Goal: Task Accomplishment & Management: Manage account settings

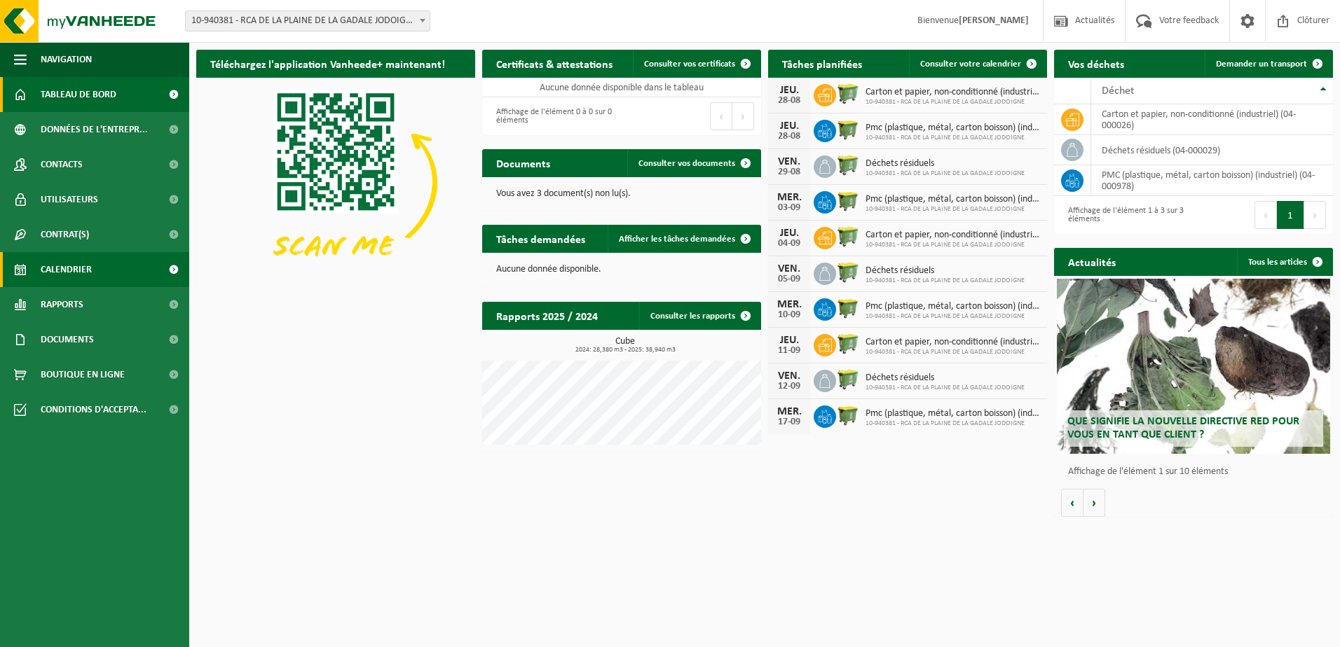
click at [90, 269] on span "Calendrier" at bounding box center [66, 269] width 51 height 35
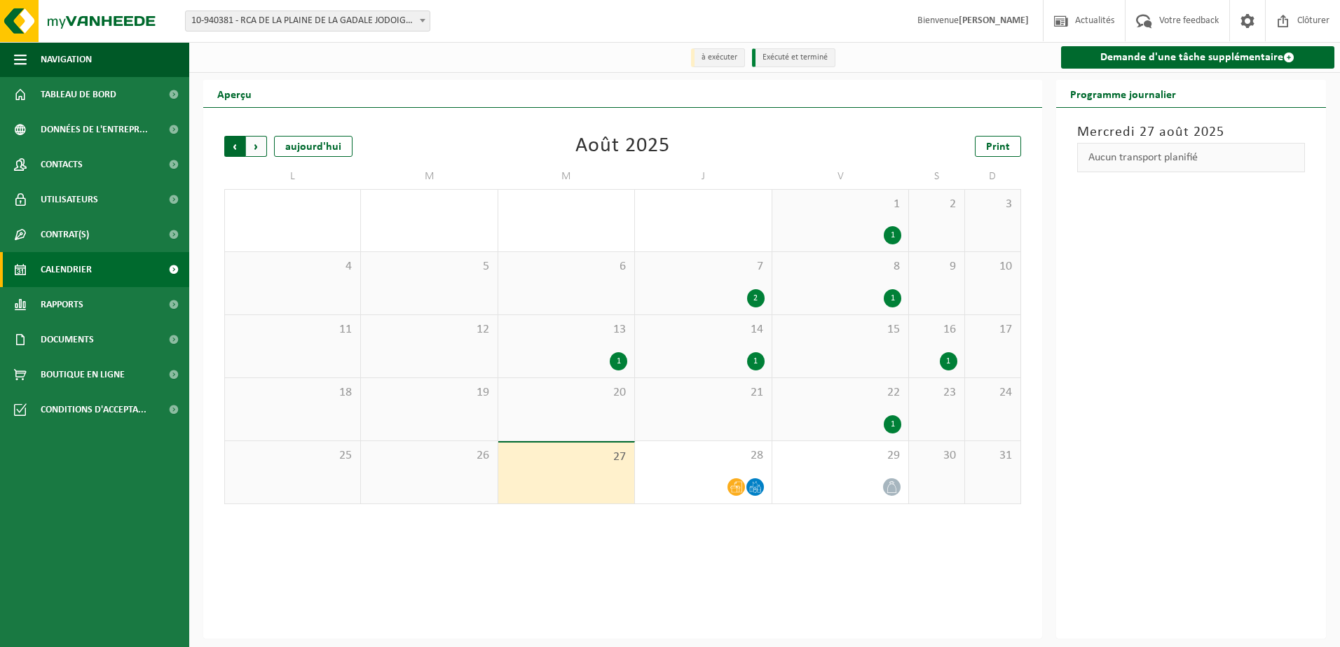
click at [266, 149] on span "Suivant" at bounding box center [256, 146] width 21 height 21
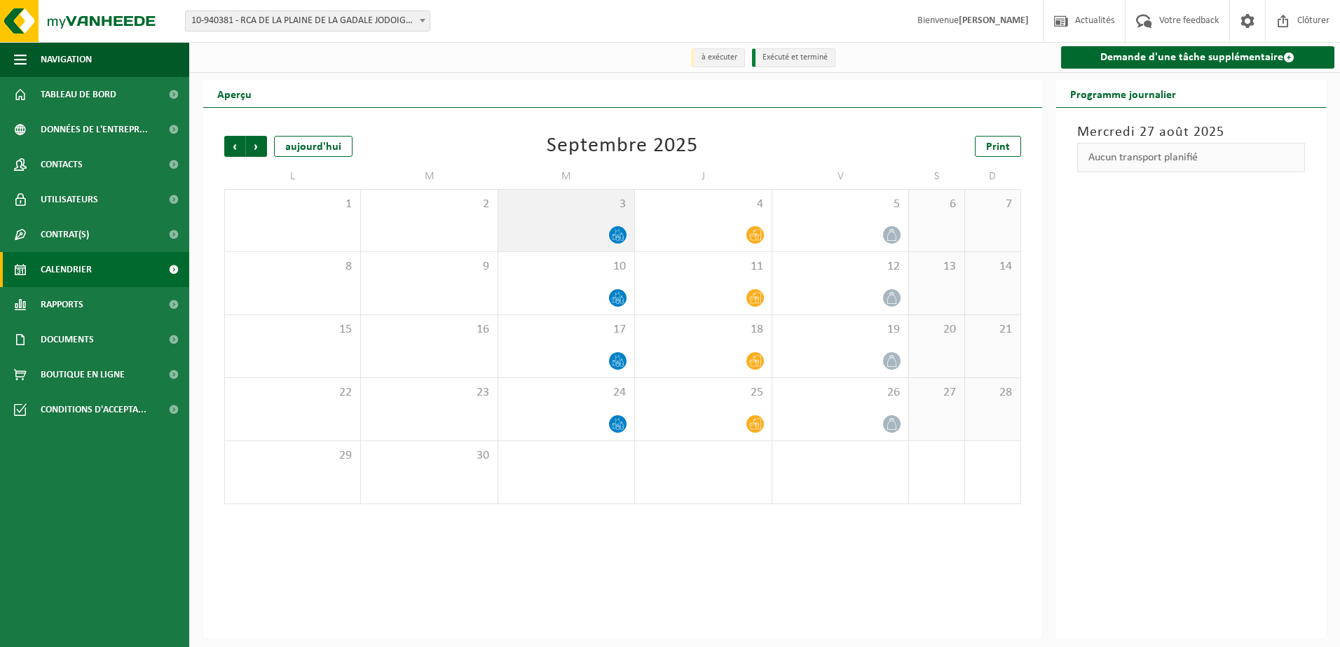
click at [581, 223] on div "3" at bounding box center [566, 221] width 136 height 62
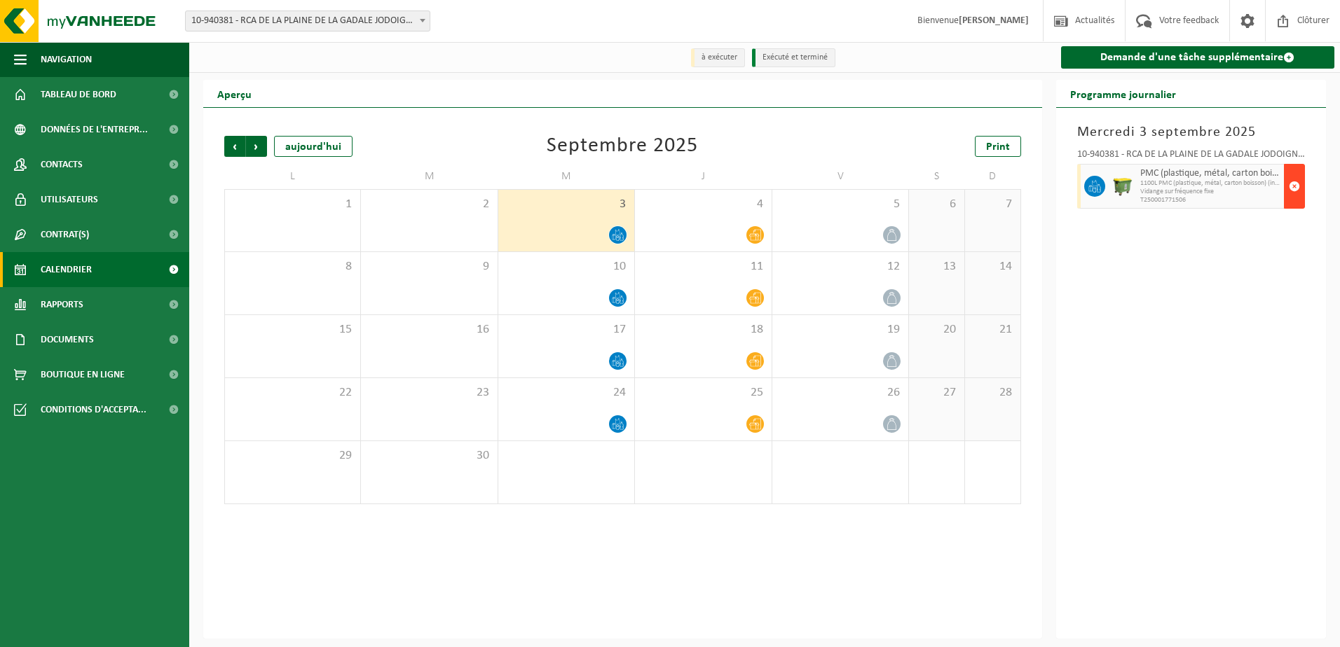
click at [1299, 191] on span "button" at bounding box center [1293, 186] width 11 height 28
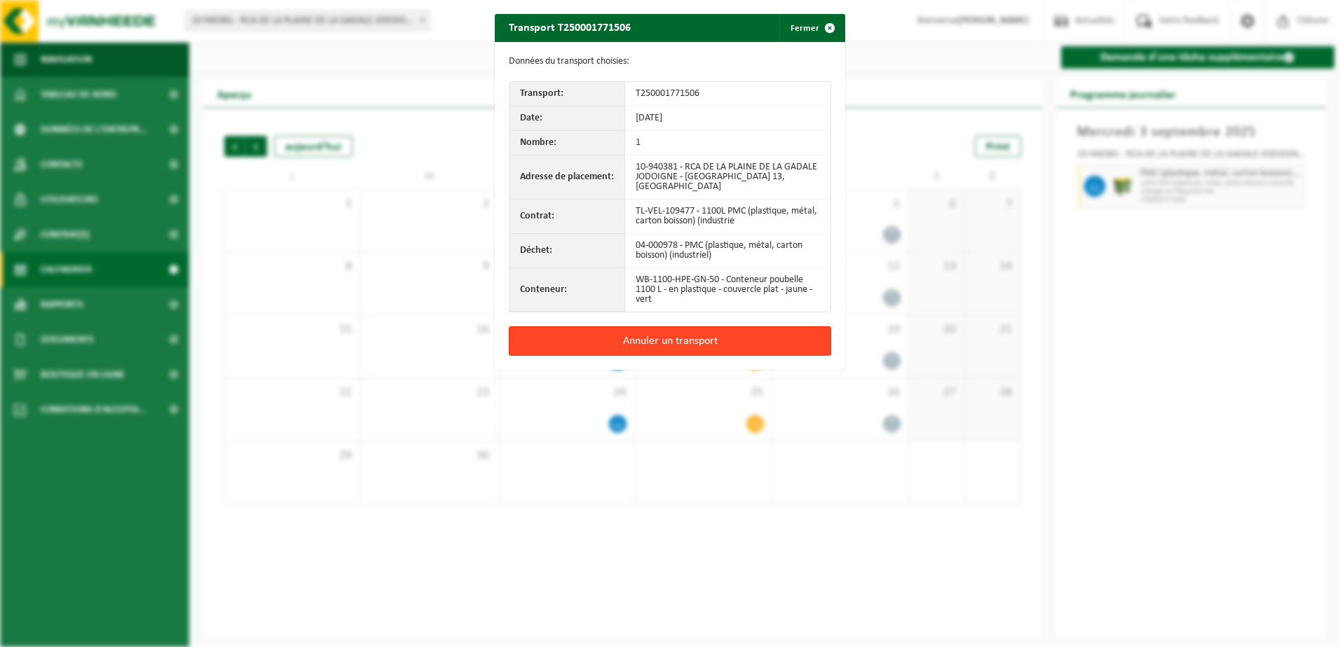
click at [798, 336] on button "Annuler un transport" at bounding box center [670, 340] width 322 height 29
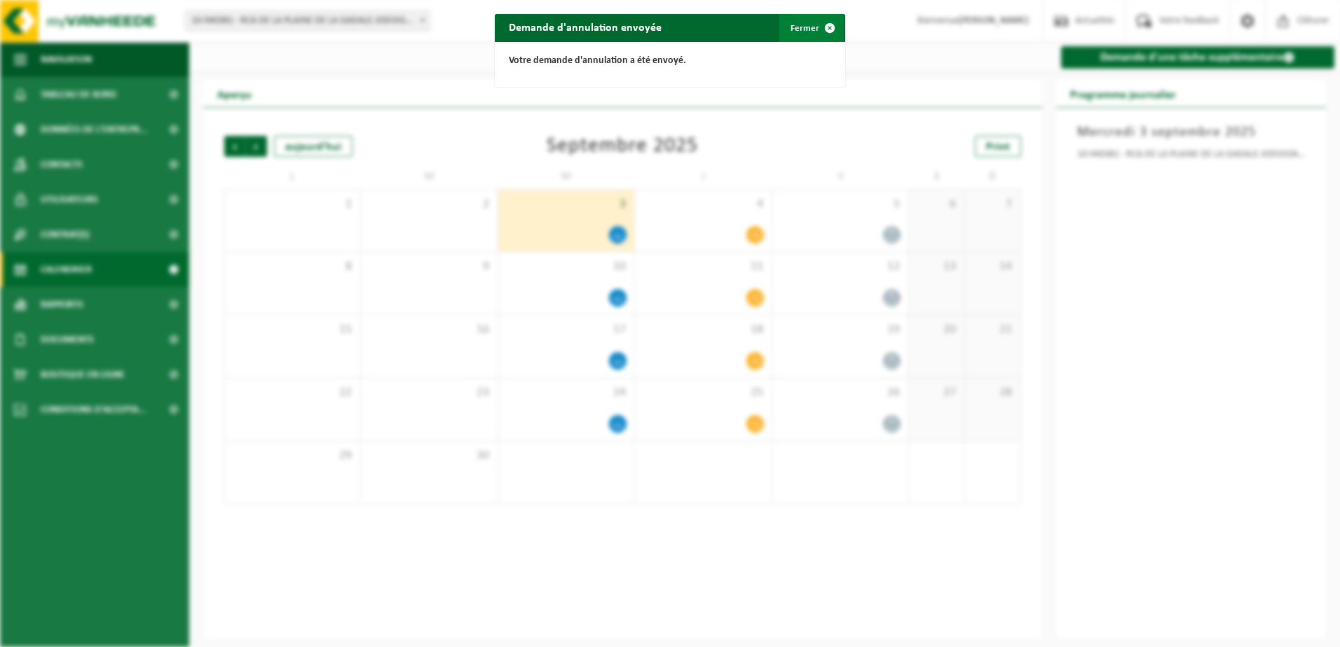
click at [786, 36] on button "Fermer" at bounding box center [811, 28] width 64 height 28
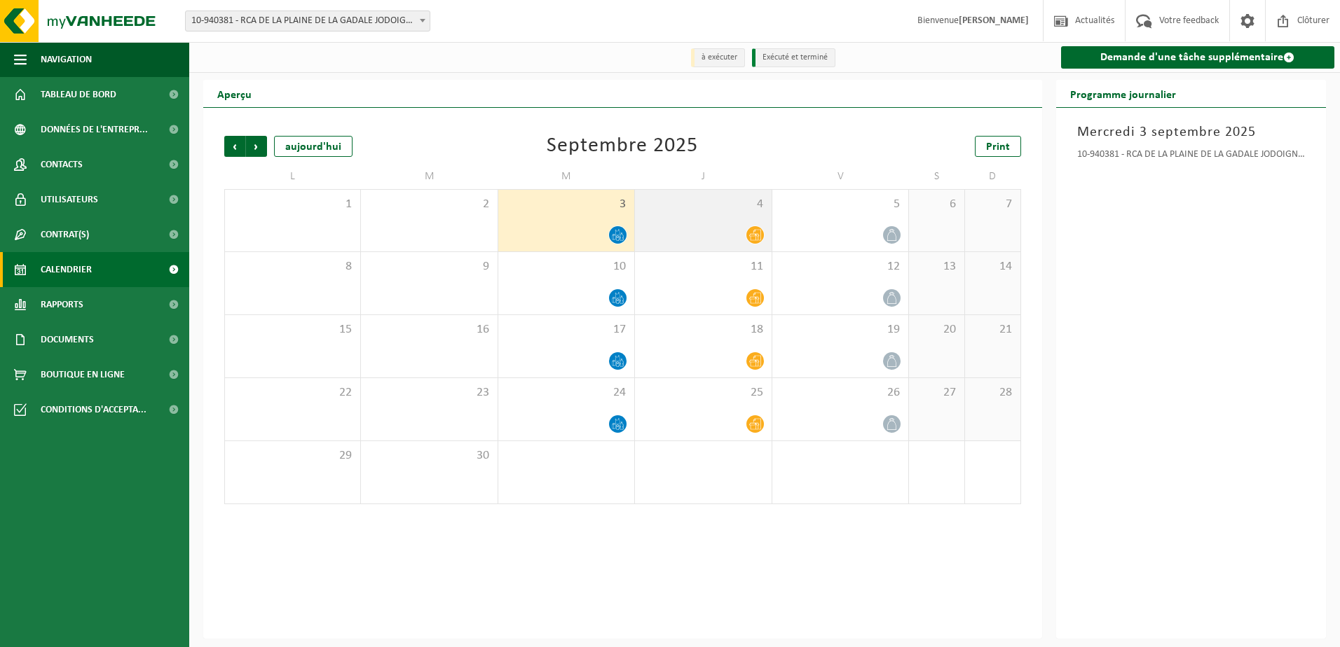
click at [724, 212] on span "4" at bounding box center [703, 204] width 122 height 15
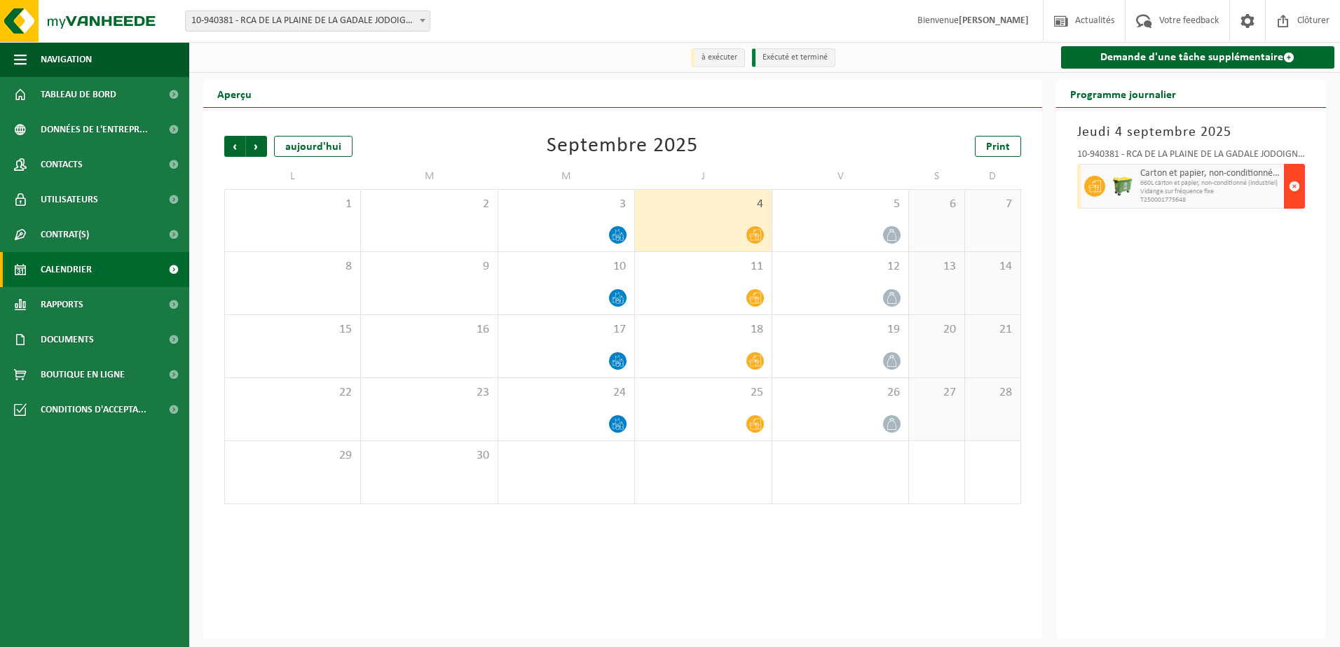
click at [1299, 181] on span "button" at bounding box center [1293, 186] width 11 height 28
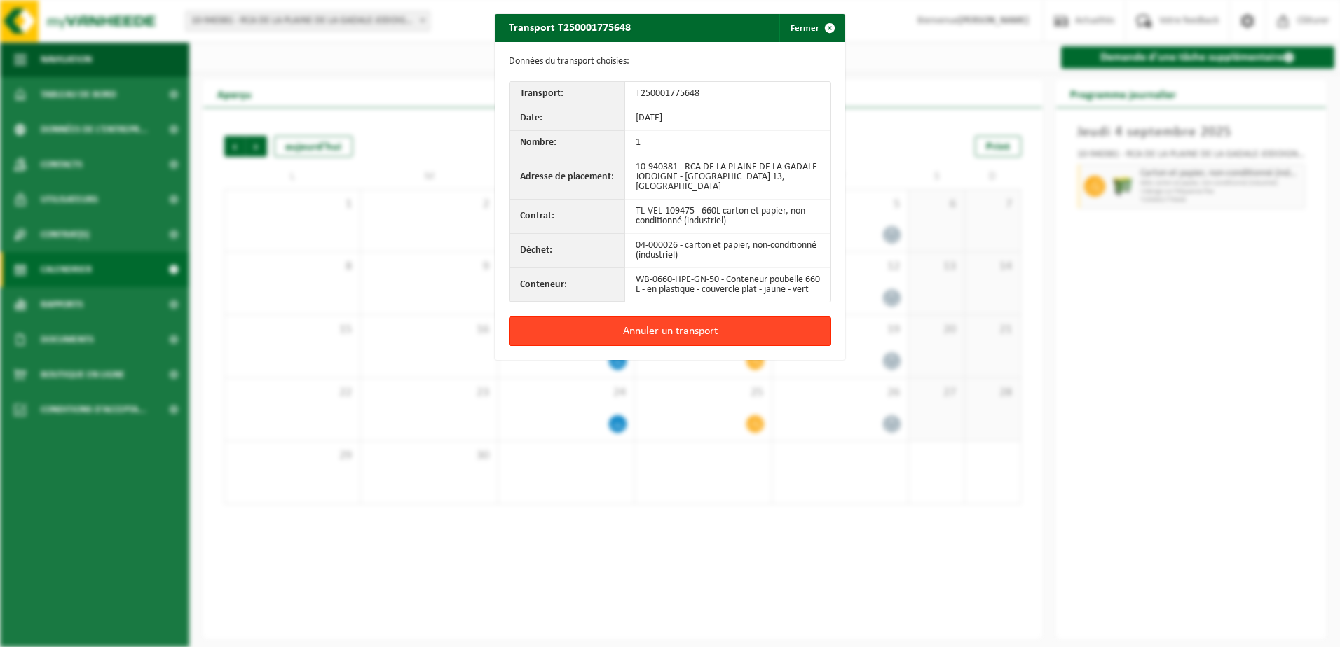
click at [720, 334] on button "Annuler un transport" at bounding box center [670, 331] width 322 height 29
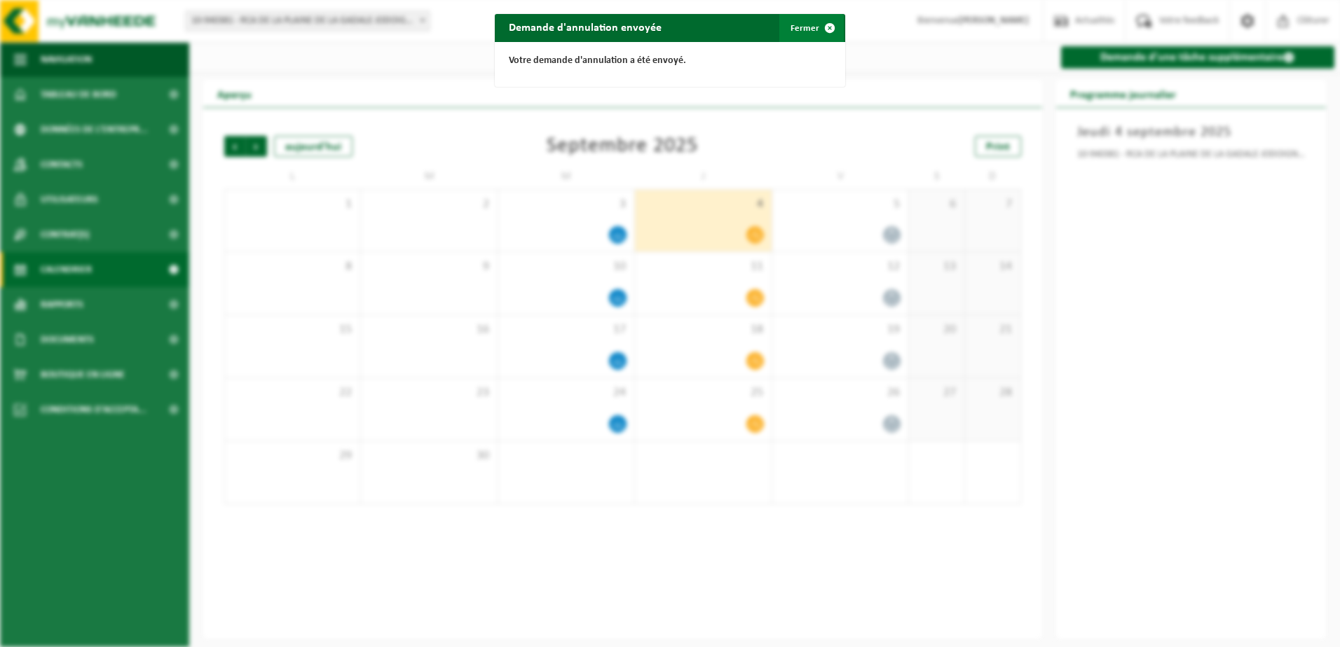
click at [821, 22] on span "button" at bounding box center [830, 28] width 28 height 28
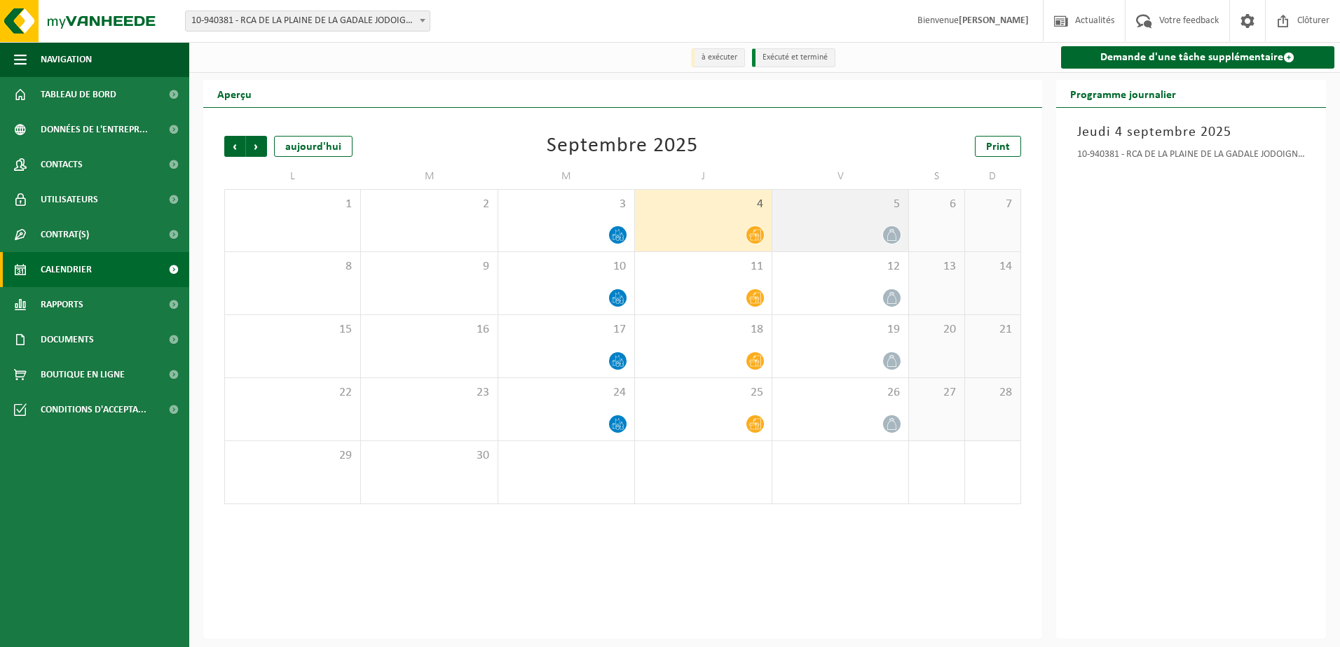
drag, startPoint x: 821, startPoint y: 23, endPoint x: 802, endPoint y: 234, distance: 211.8
click at [802, 234] on div at bounding box center [840, 235] width 122 height 19
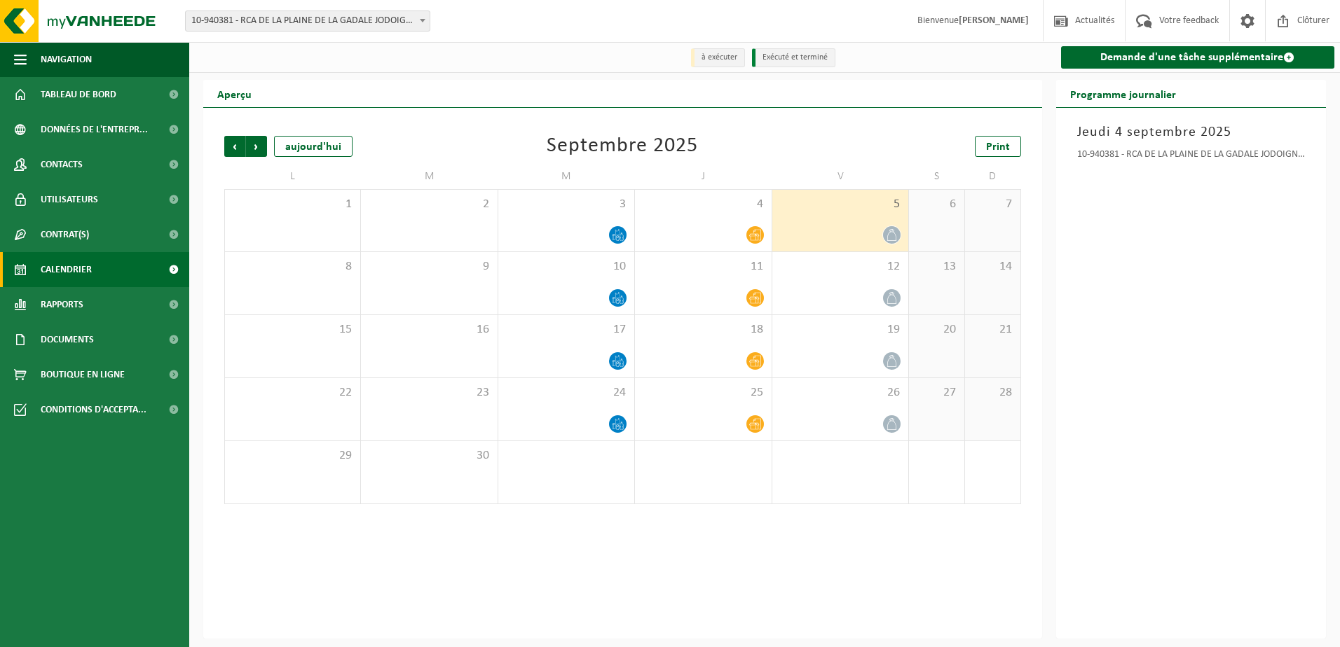
click at [810, 230] on div at bounding box center [840, 235] width 122 height 19
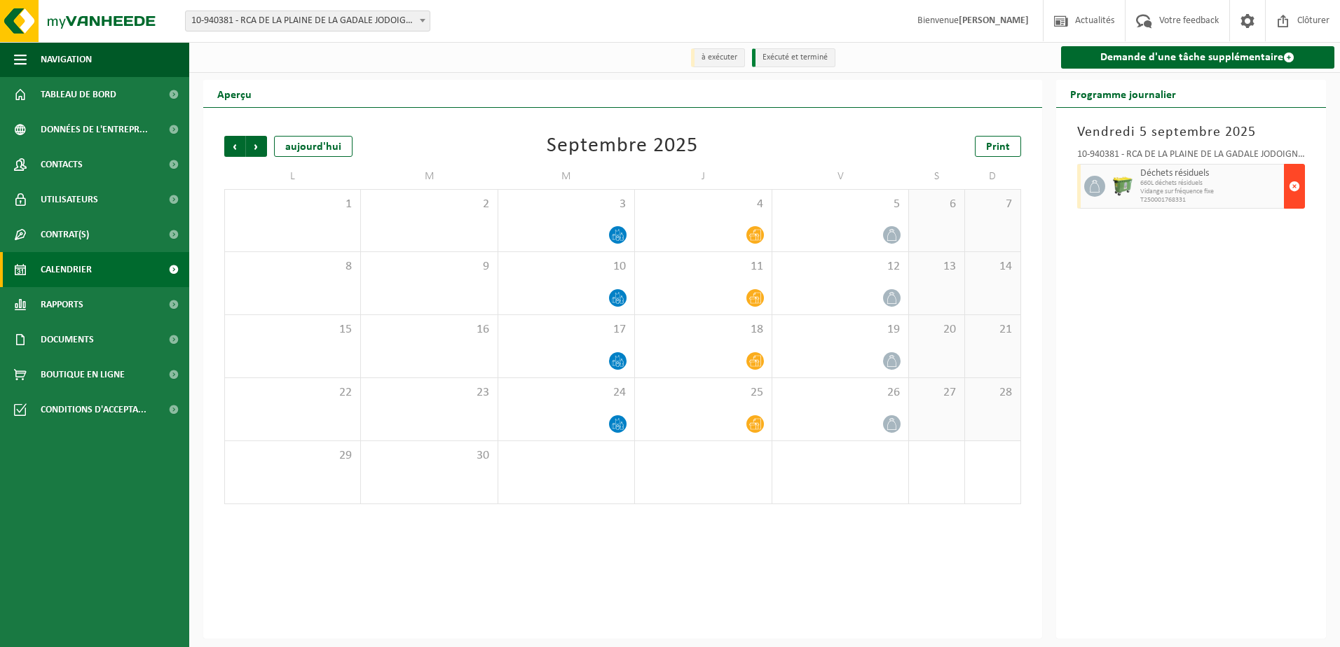
click at [1297, 179] on span "button" at bounding box center [1293, 186] width 11 height 28
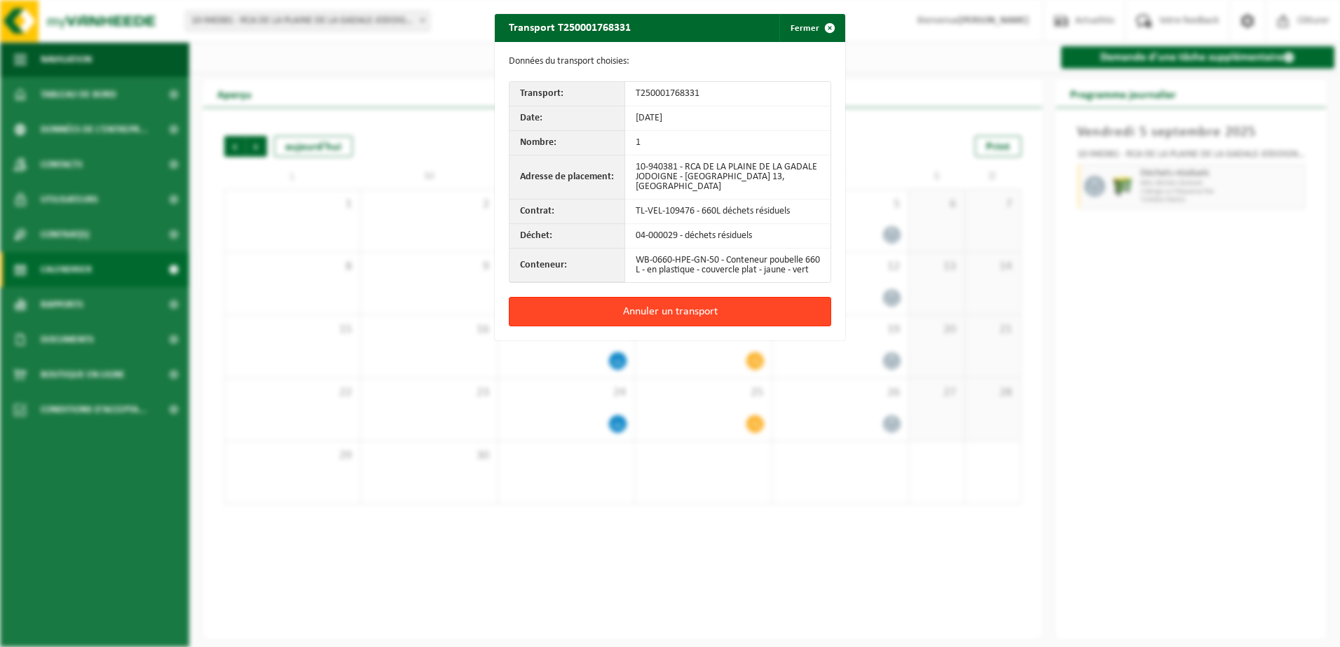
click at [702, 316] on button "Annuler un transport" at bounding box center [670, 311] width 322 height 29
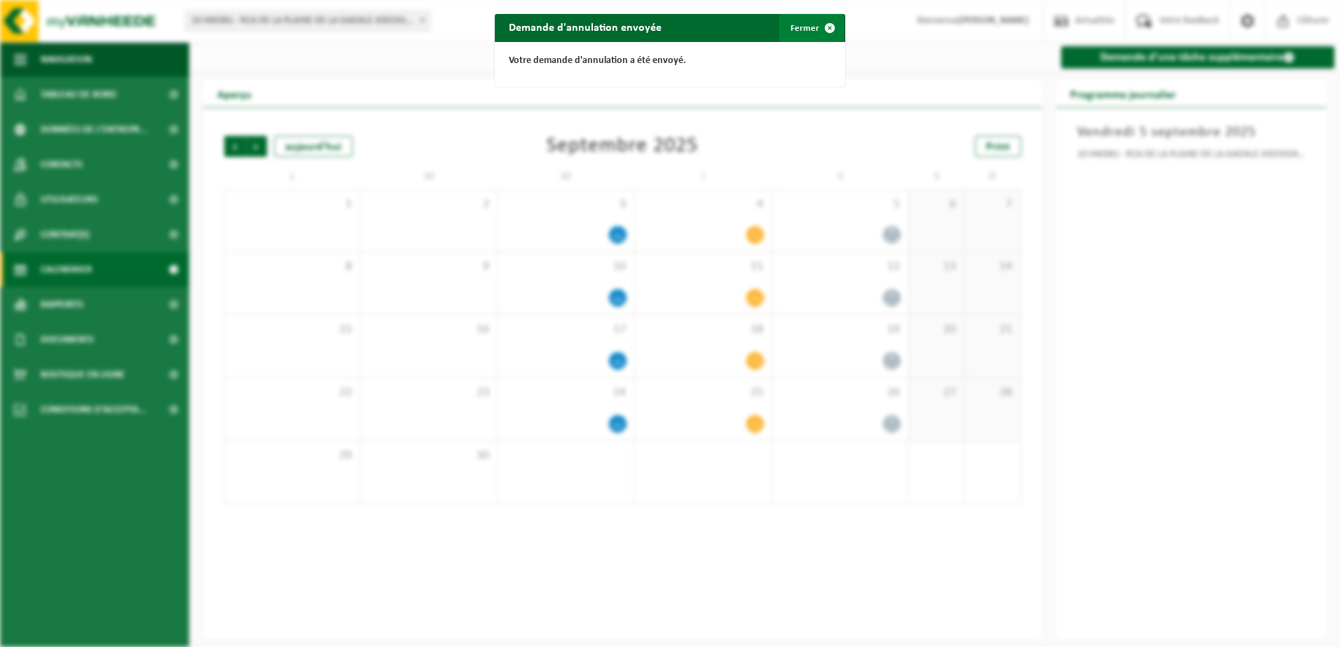
click at [792, 29] on button "Fermer" at bounding box center [811, 28] width 64 height 28
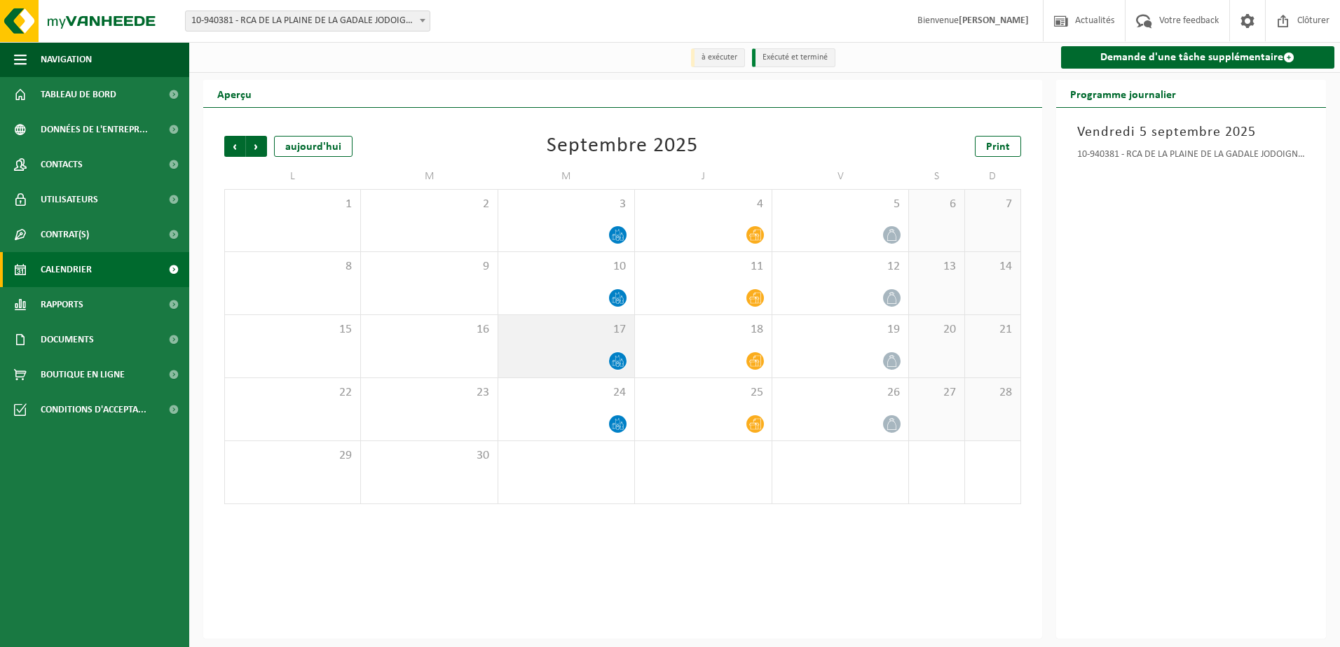
click at [582, 347] on div "17" at bounding box center [566, 346] width 136 height 62
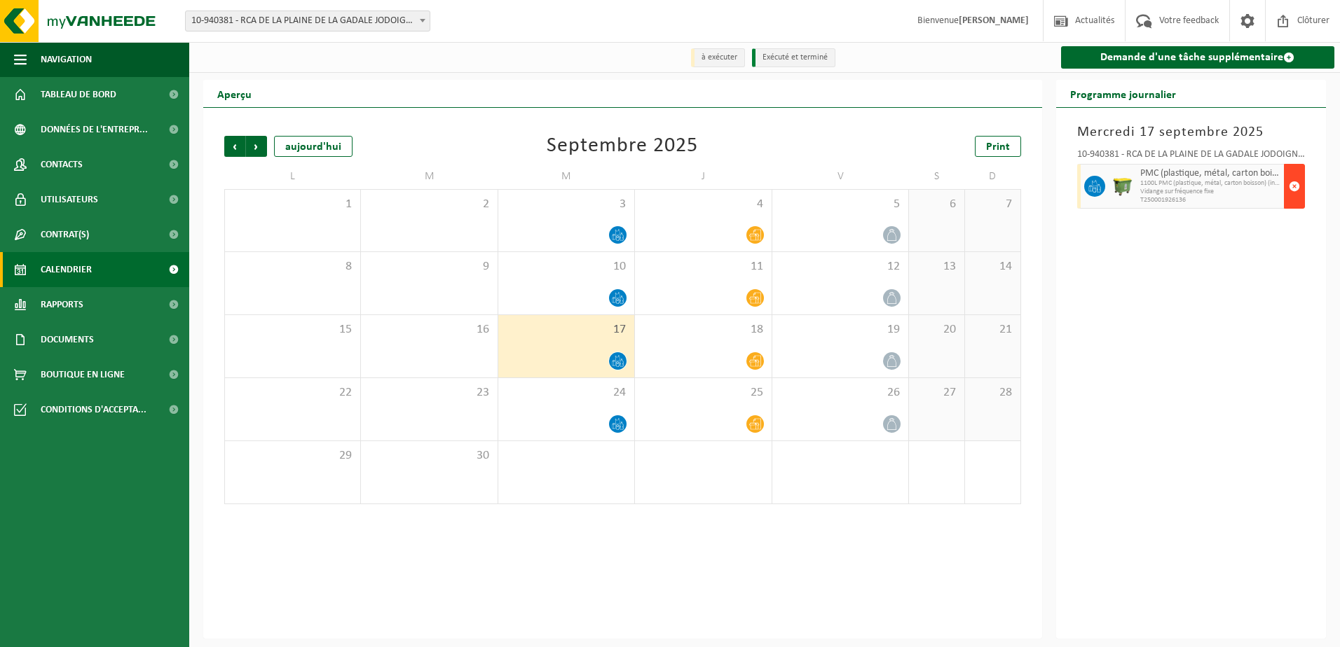
click at [1299, 188] on span "button" at bounding box center [1293, 186] width 11 height 28
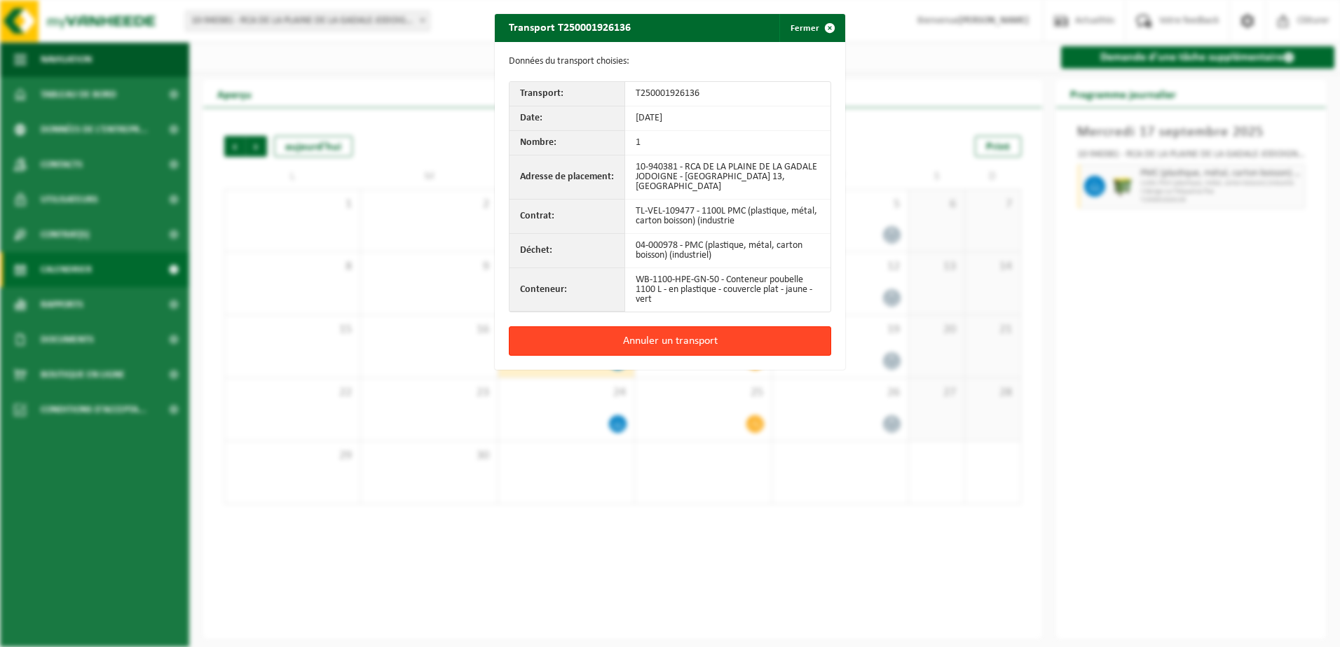
click at [711, 341] on button "Annuler un transport" at bounding box center [670, 340] width 322 height 29
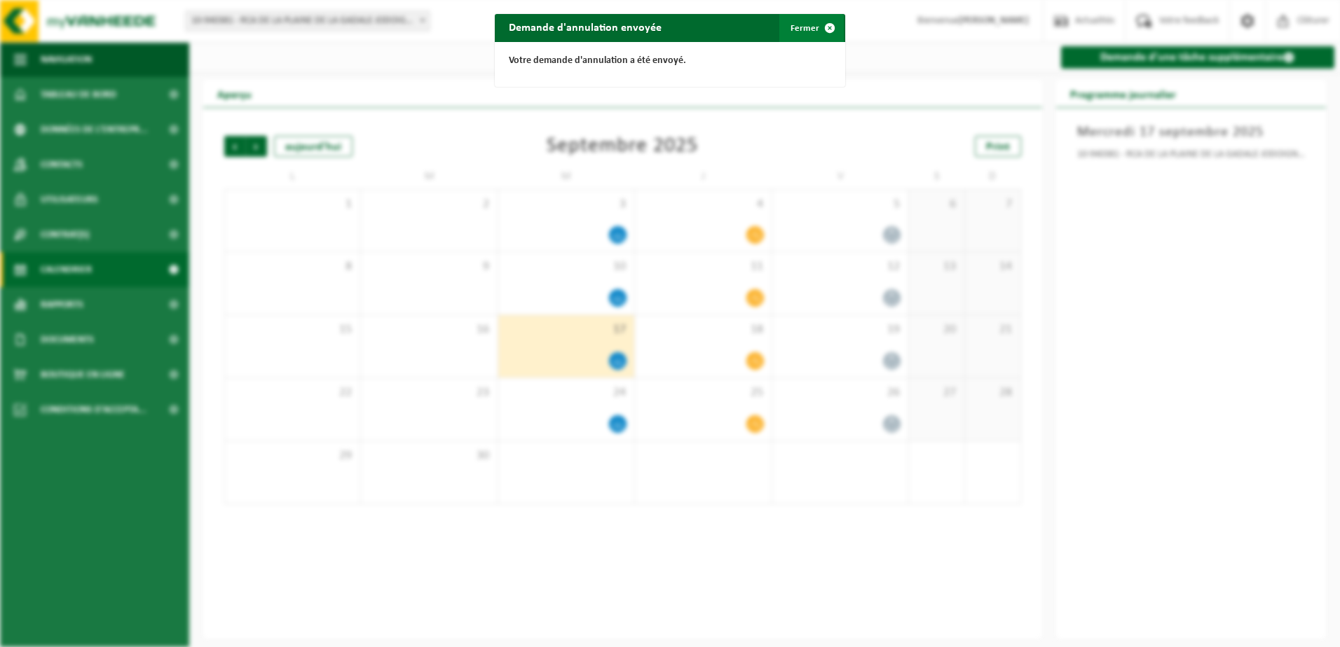
click at [781, 27] on button "Fermer" at bounding box center [811, 28] width 64 height 28
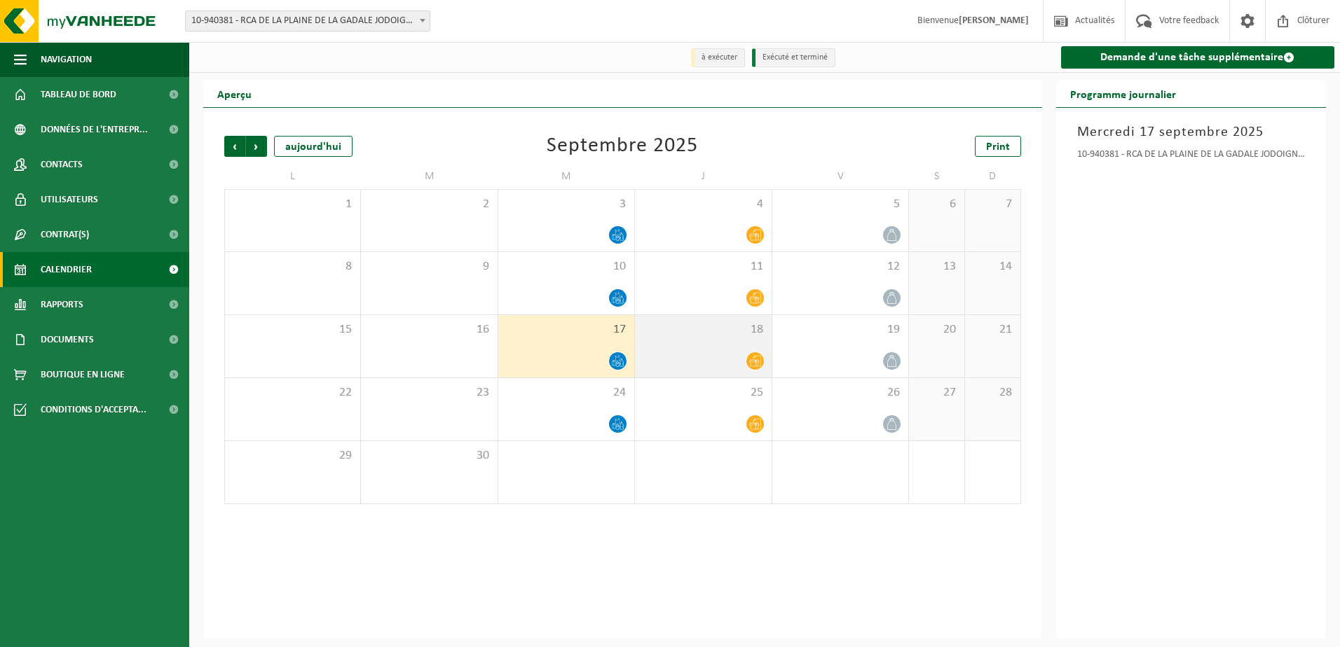
click at [705, 328] on span "18" at bounding box center [703, 329] width 122 height 15
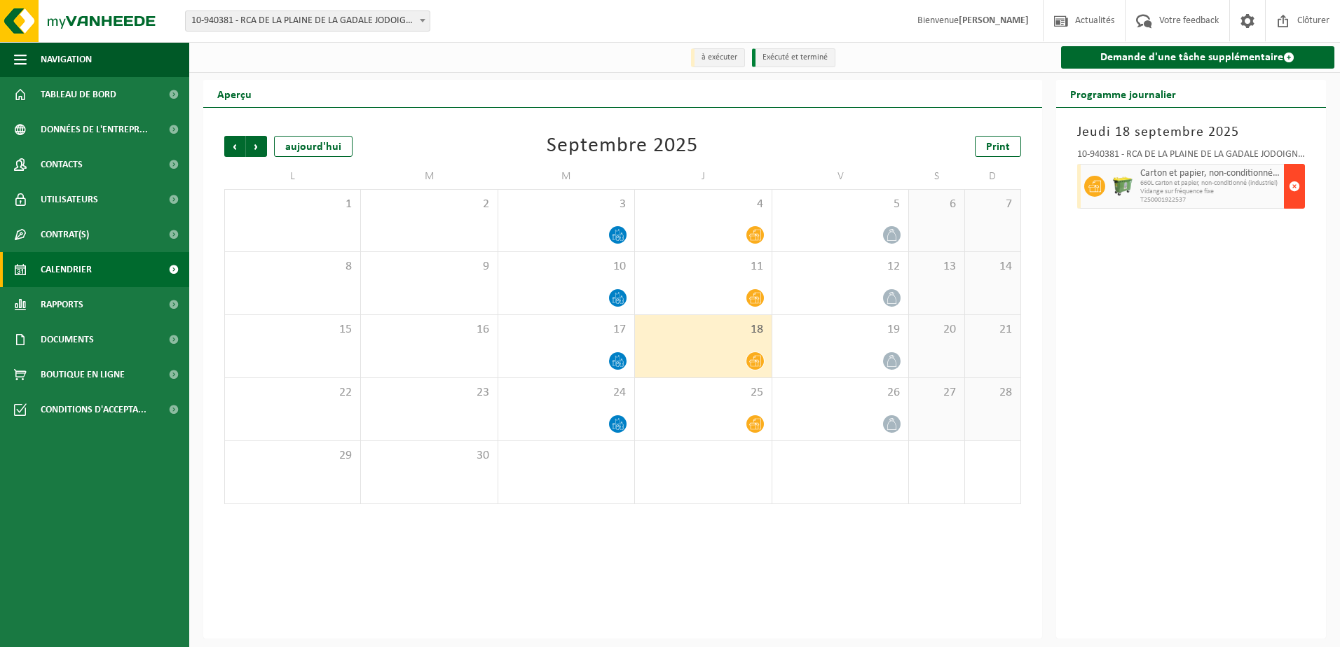
click at [1294, 192] on span "button" at bounding box center [1293, 186] width 11 height 28
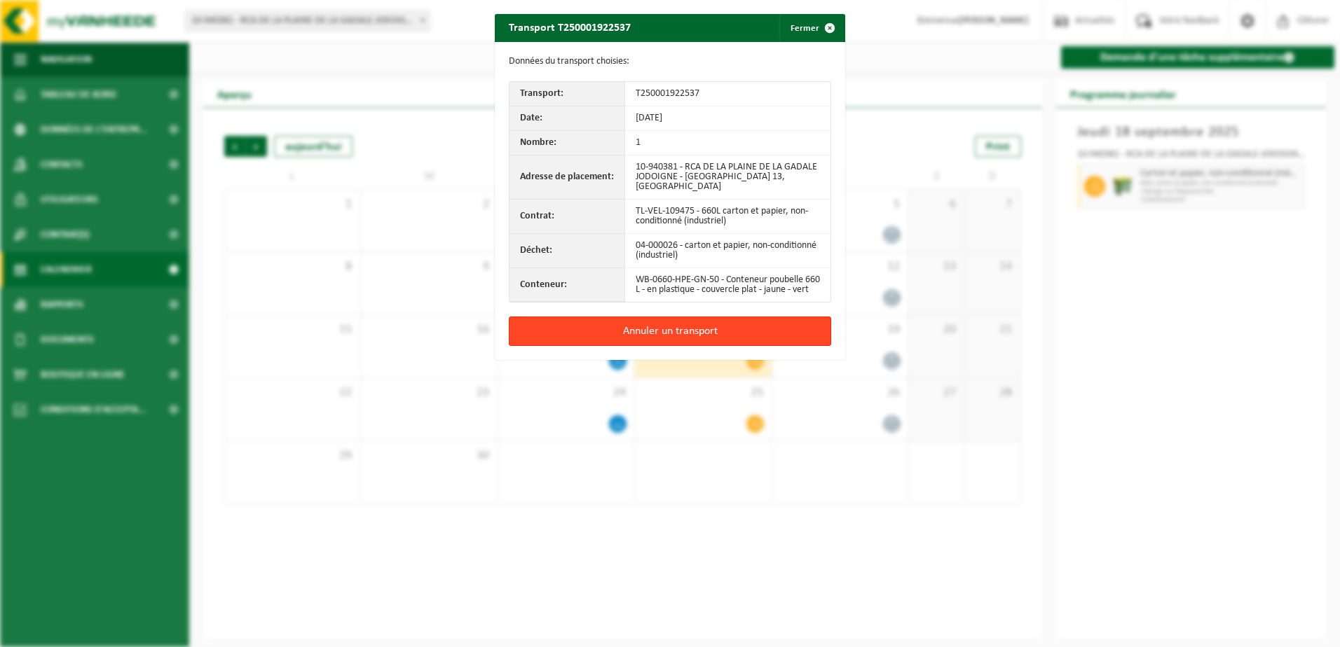
click at [706, 346] on button "Annuler un transport" at bounding box center [670, 331] width 322 height 29
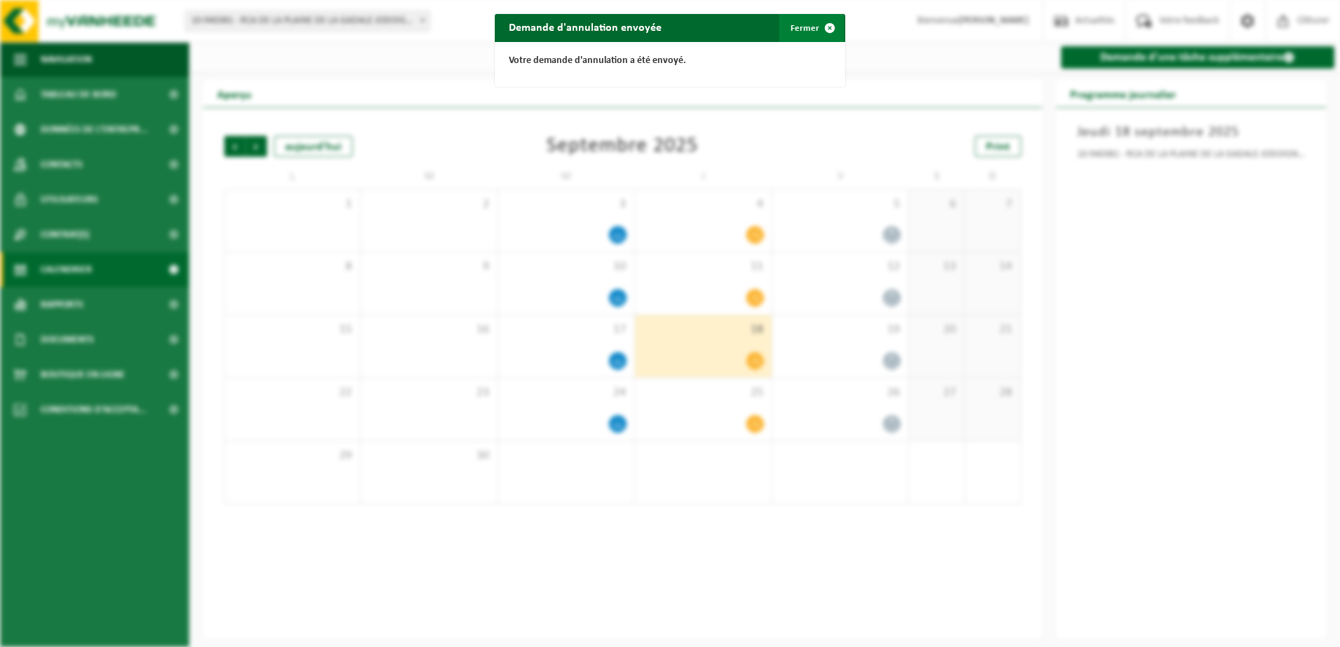
click at [801, 26] on button "Fermer" at bounding box center [811, 28] width 64 height 28
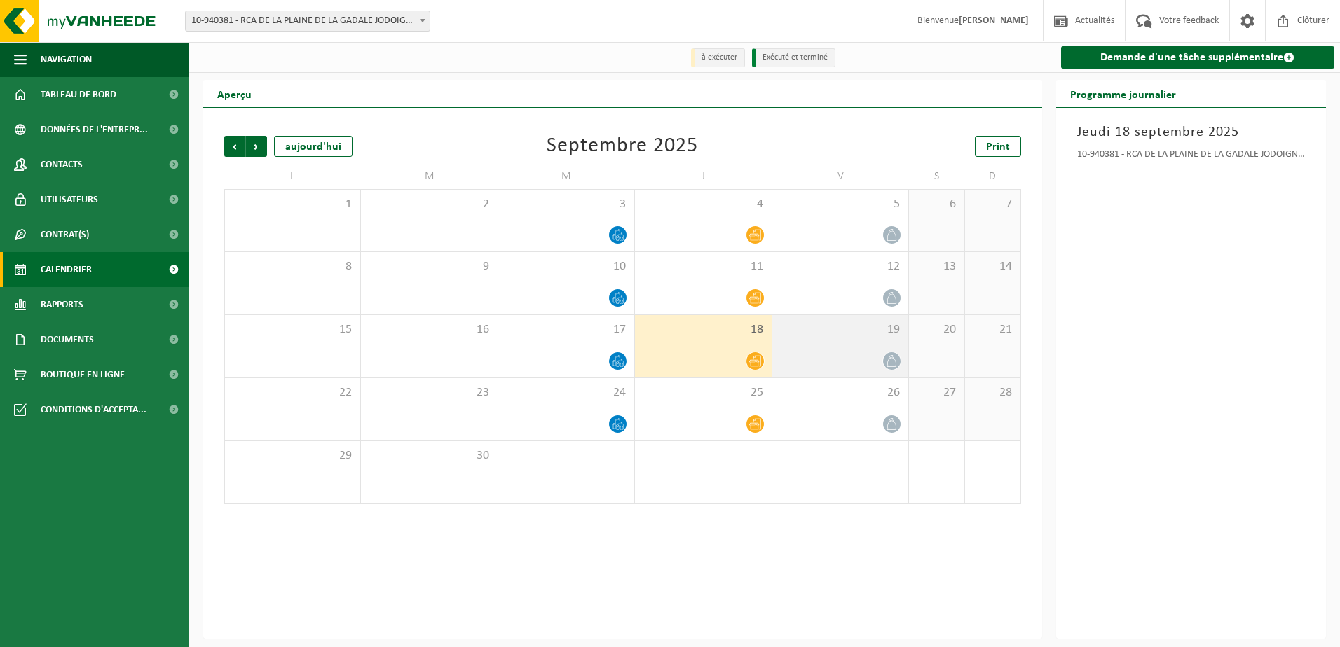
click at [849, 334] on span "19" at bounding box center [840, 329] width 122 height 15
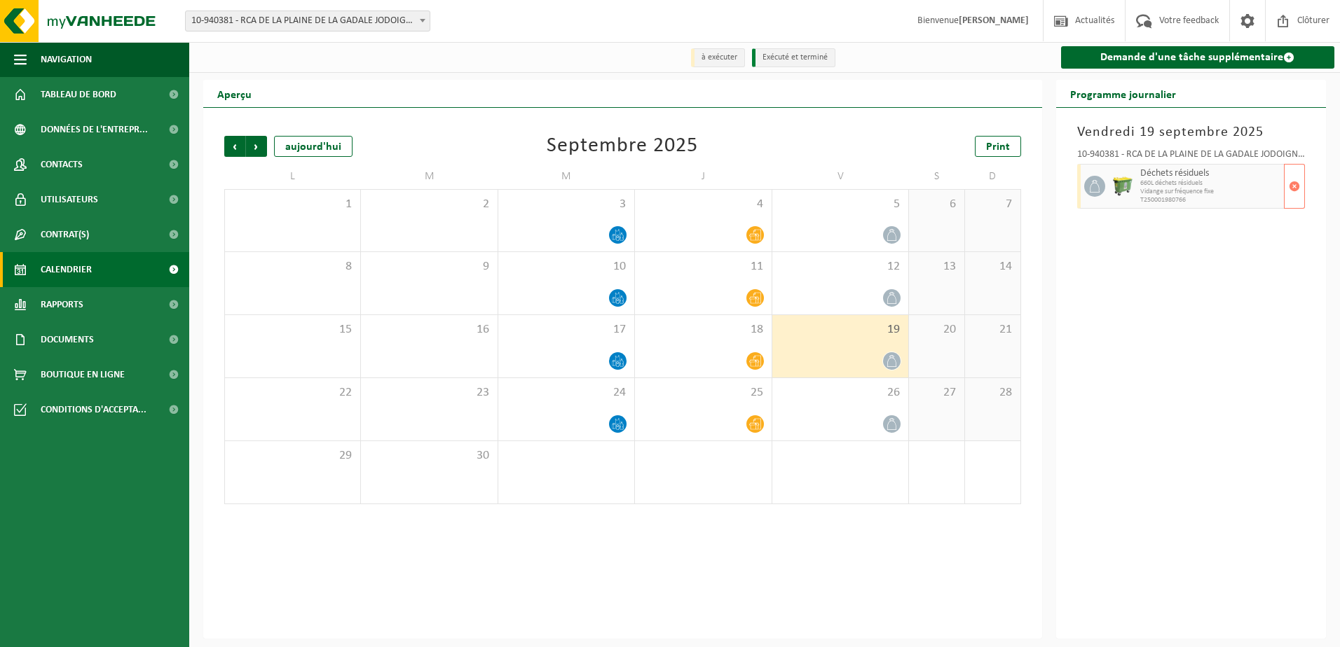
click at [1279, 196] on span "Vidange sur fréquence fixe" at bounding box center [1210, 192] width 141 height 8
click at [1292, 192] on span "button" at bounding box center [1293, 186] width 11 height 28
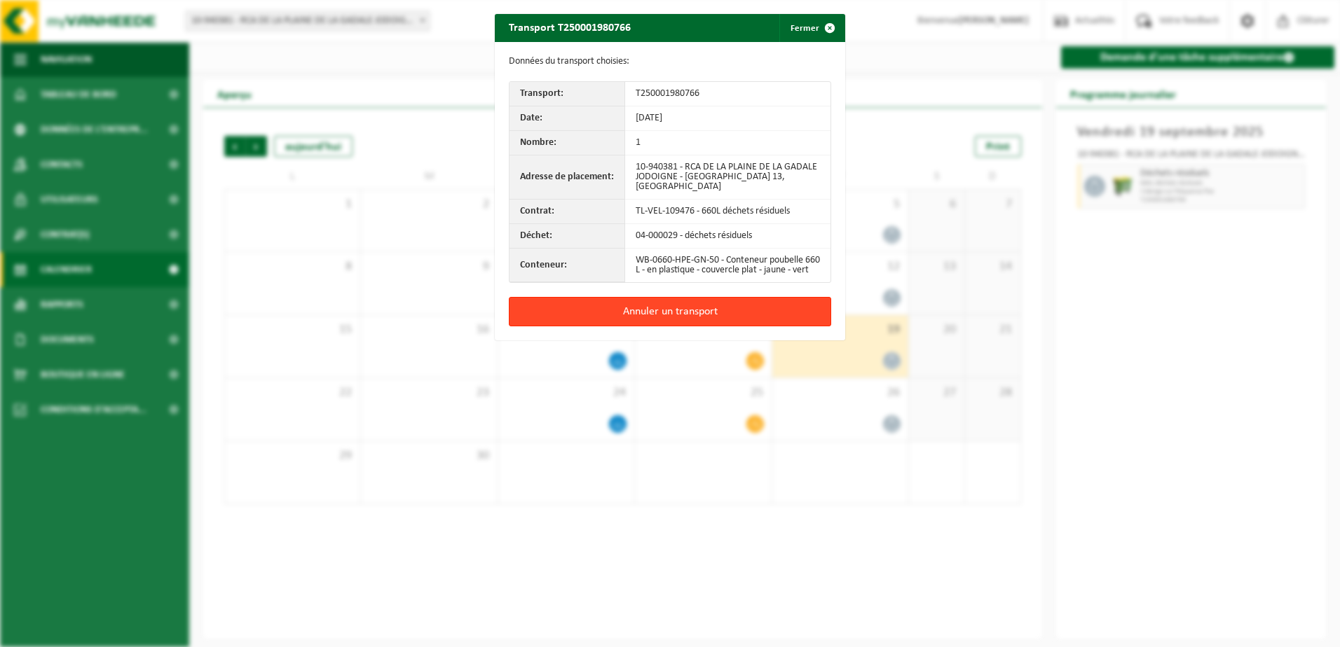
click at [638, 322] on button "Annuler un transport" at bounding box center [670, 311] width 322 height 29
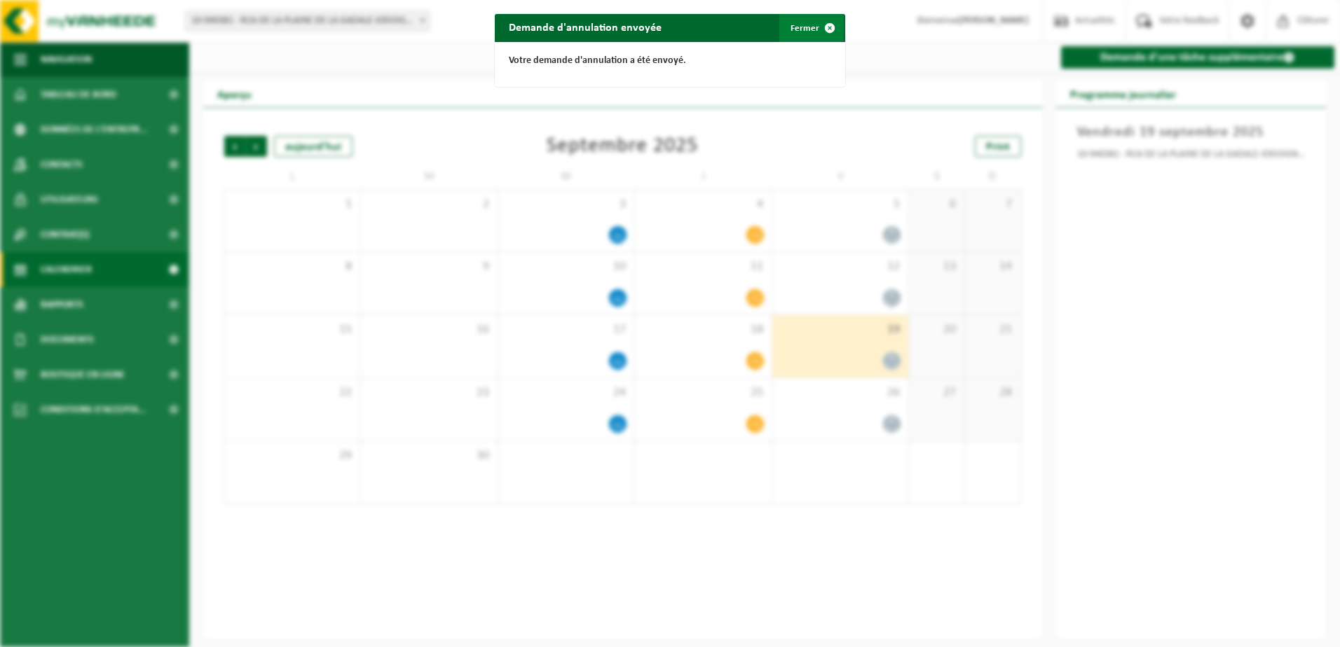
click at [804, 25] on button "Fermer" at bounding box center [811, 28] width 64 height 28
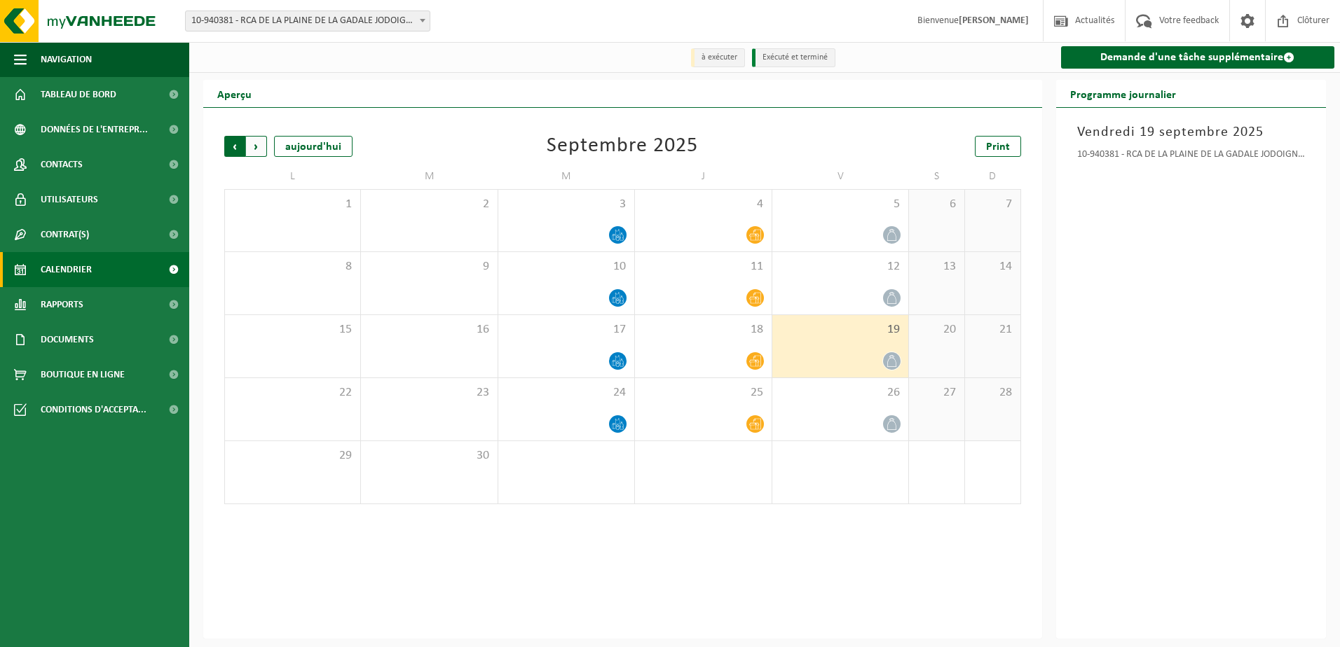
click at [262, 149] on span "Suivant" at bounding box center [256, 146] width 21 height 21
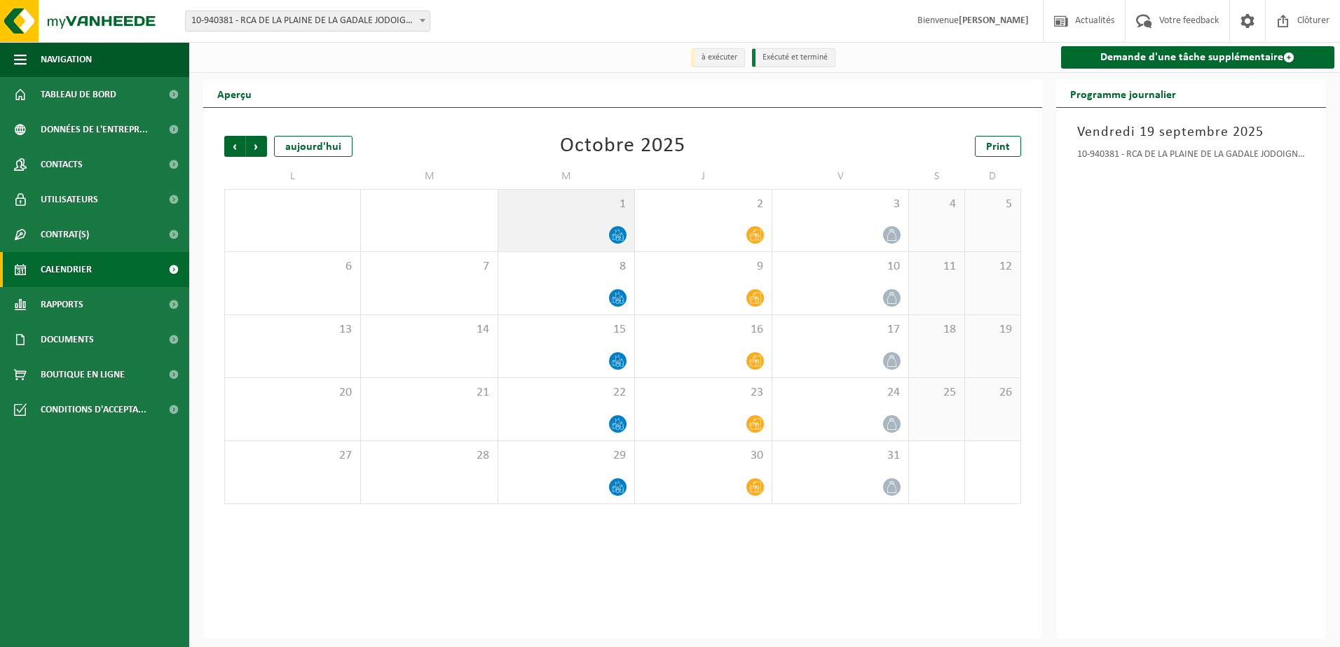
click at [584, 219] on div "1" at bounding box center [566, 221] width 136 height 62
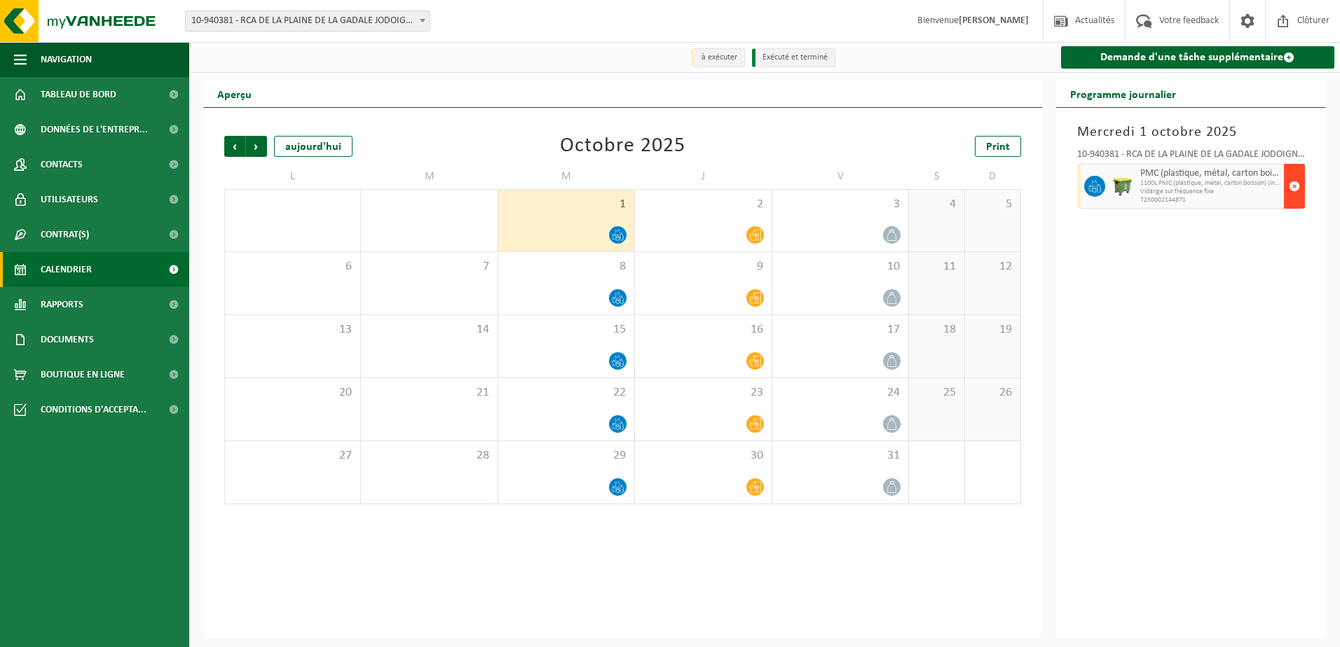
click at [1294, 191] on span "button" at bounding box center [1293, 186] width 11 height 28
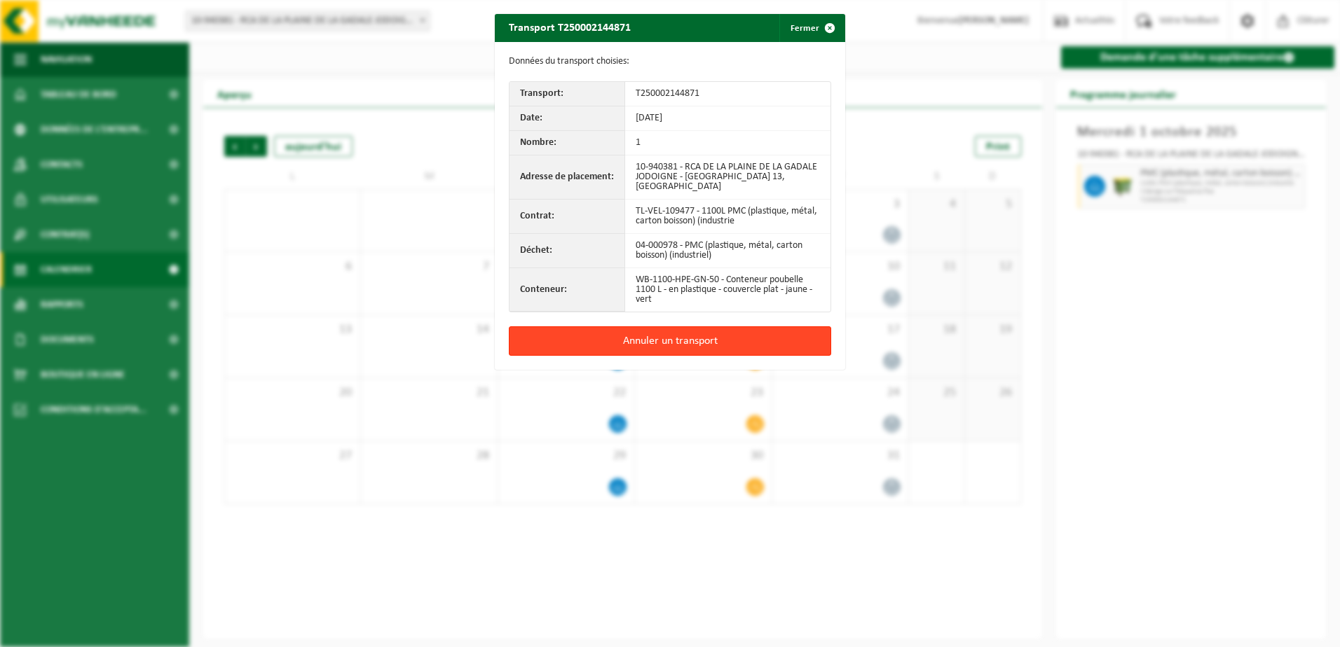
click at [701, 336] on button "Annuler un transport" at bounding box center [670, 340] width 322 height 29
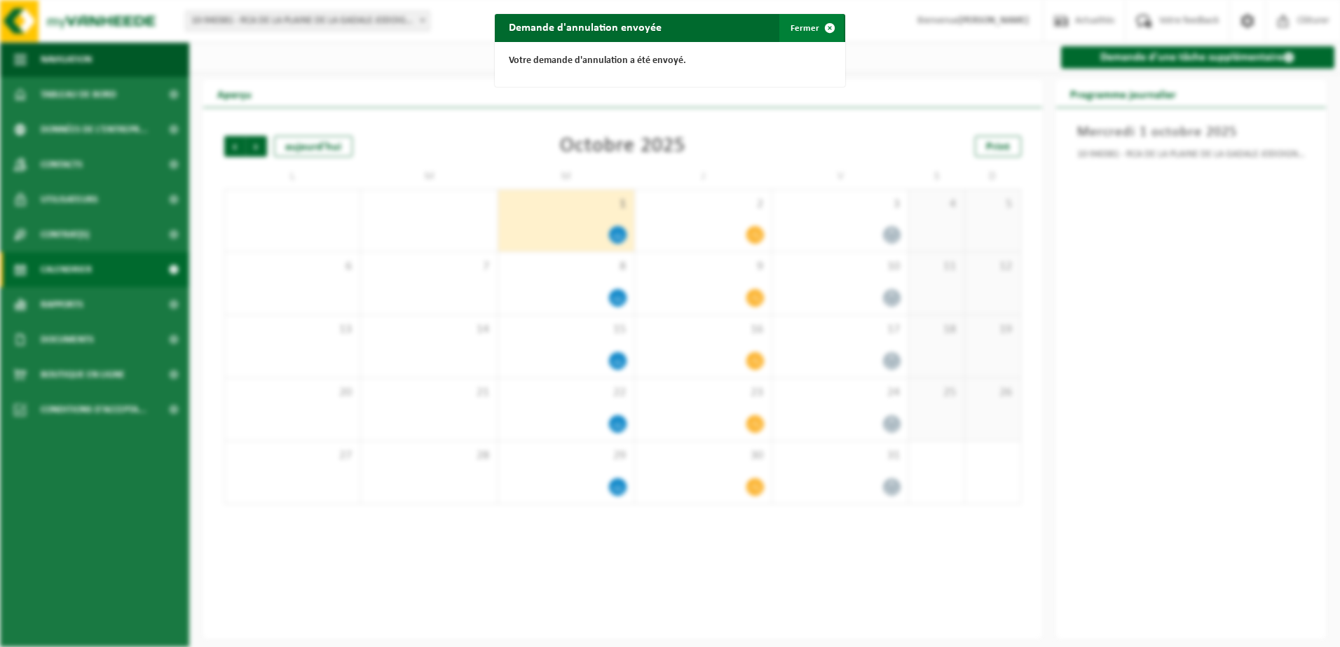
click at [786, 18] on button "Fermer" at bounding box center [811, 28] width 64 height 28
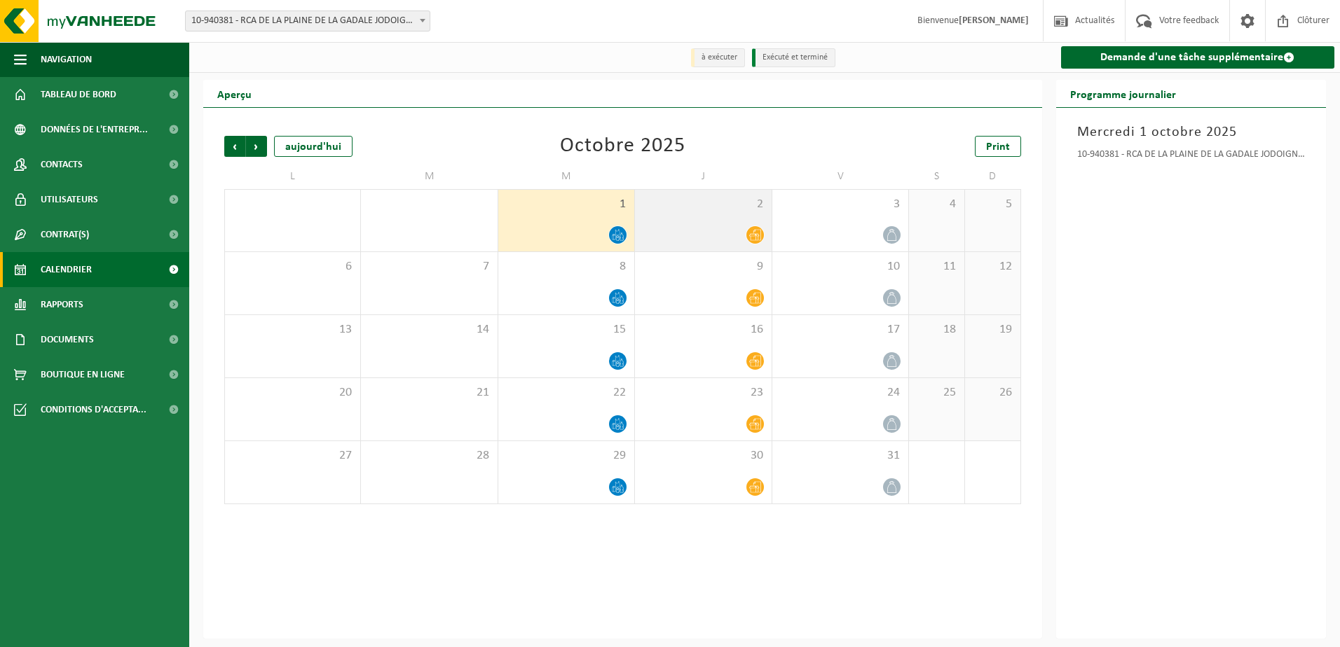
click at [727, 215] on div "2" at bounding box center [703, 221] width 136 height 62
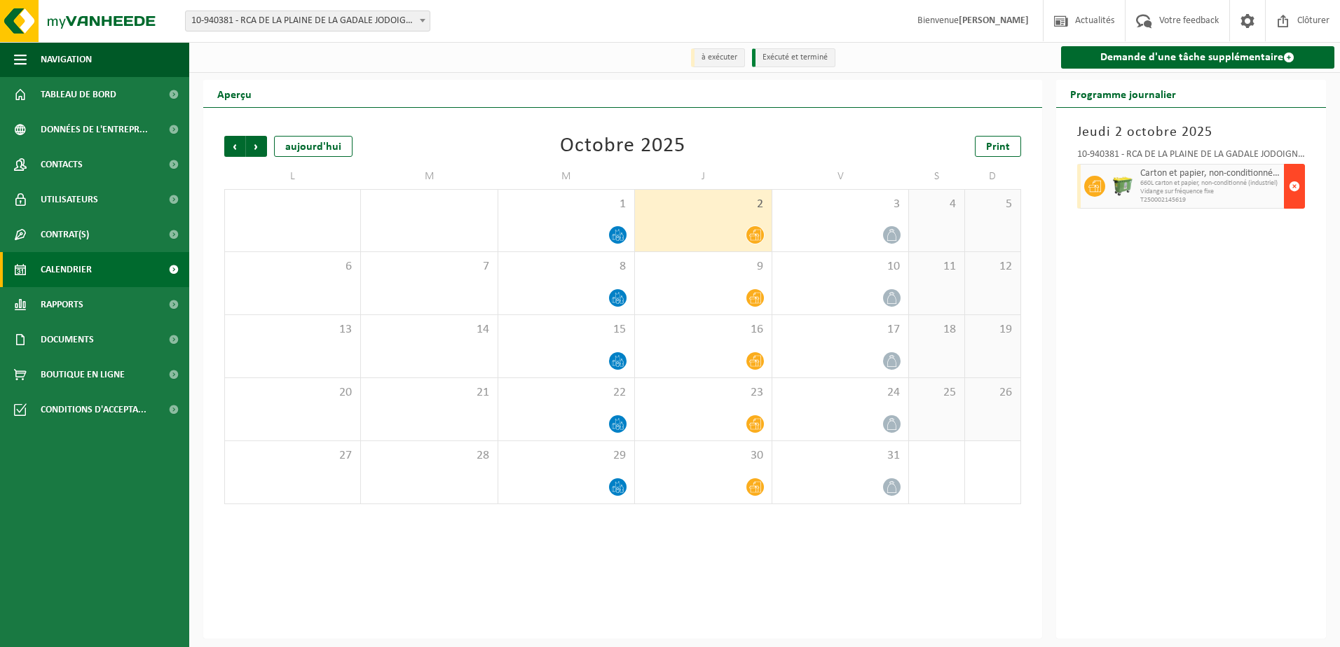
click at [1298, 187] on span "button" at bounding box center [1293, 186] width 11 height 28
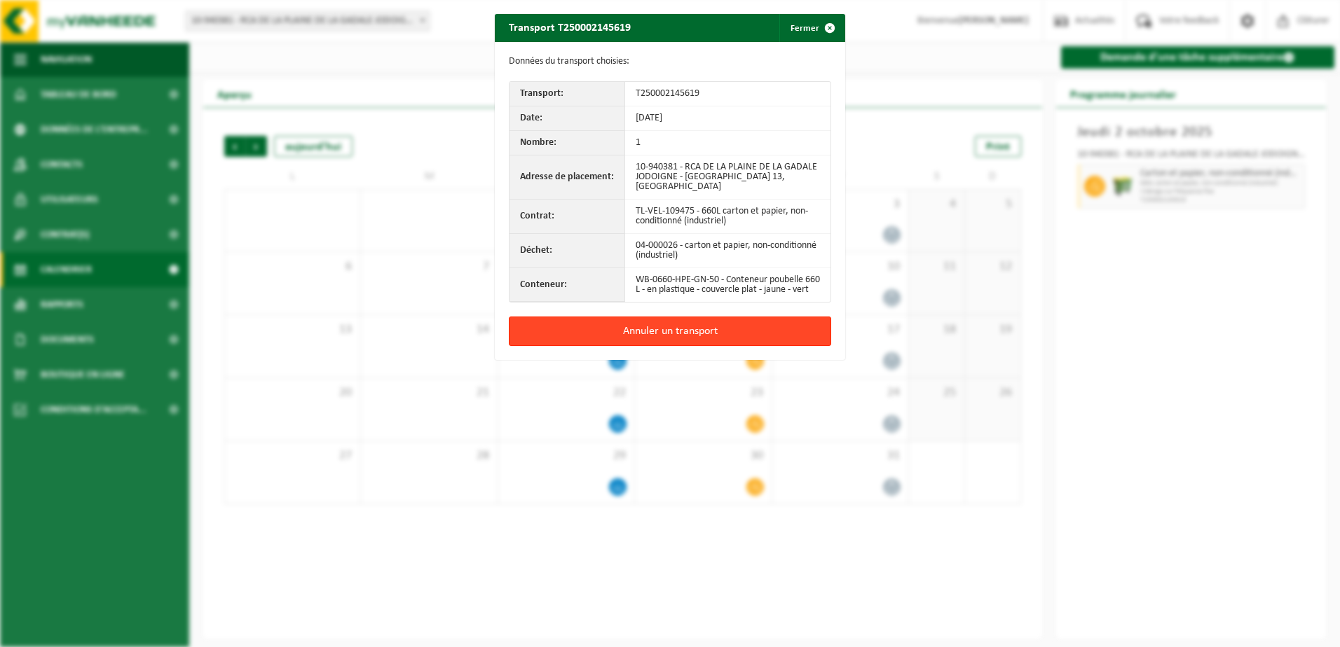
click at [752, 346] on button "Annuler un transport" at bounding box center [670, 331] width 322 height 29
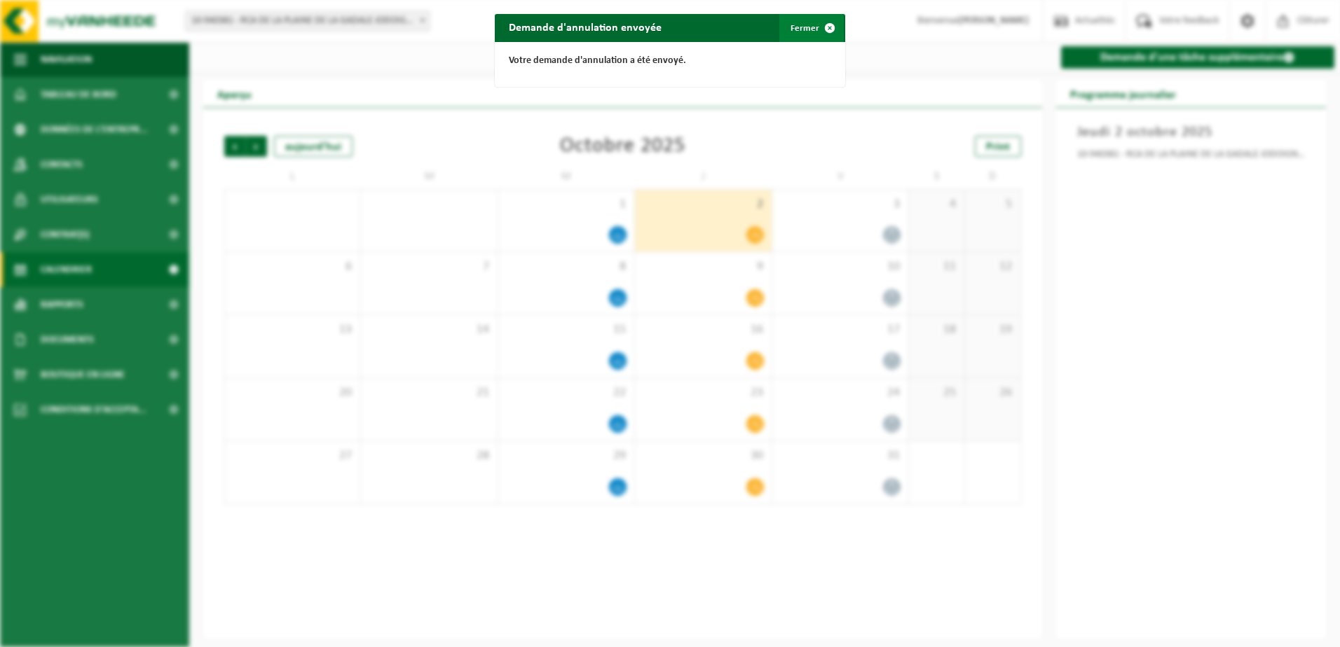
click at [804, 24] on button "Fermer" at bounding box center [811, 28] width 64 height 28
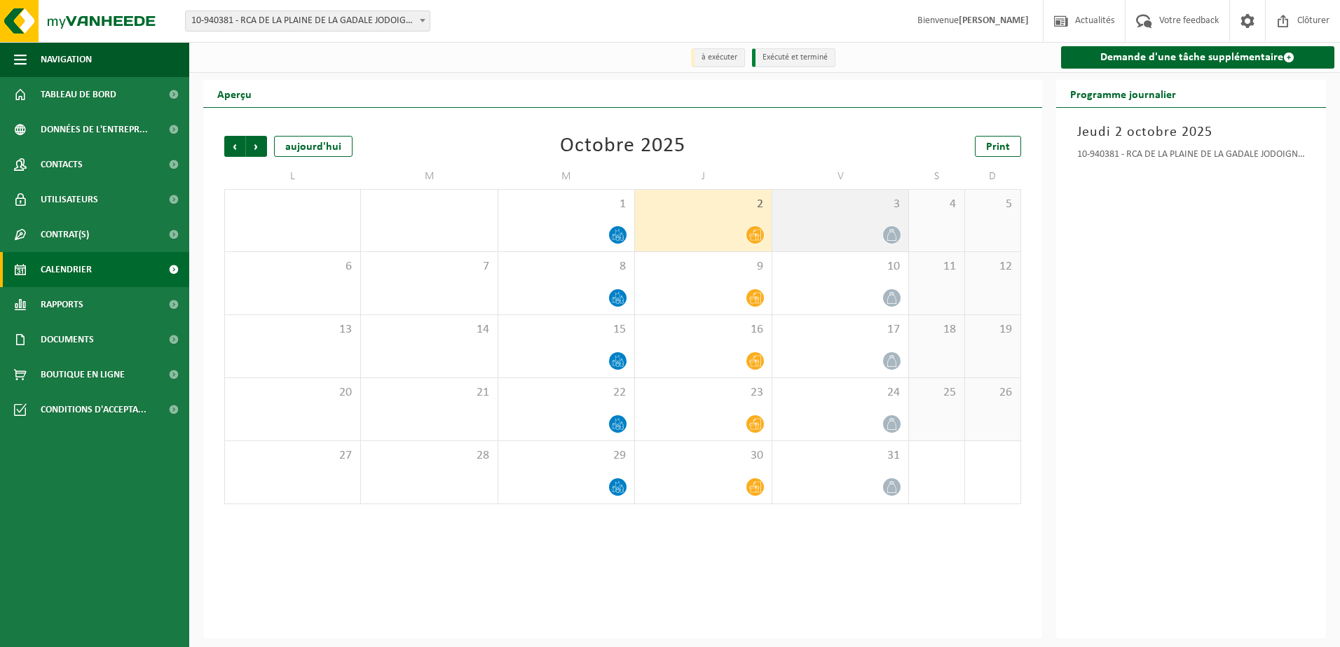
click at [836, 245] on div at bounding box center [840, 235] width 122 height 19
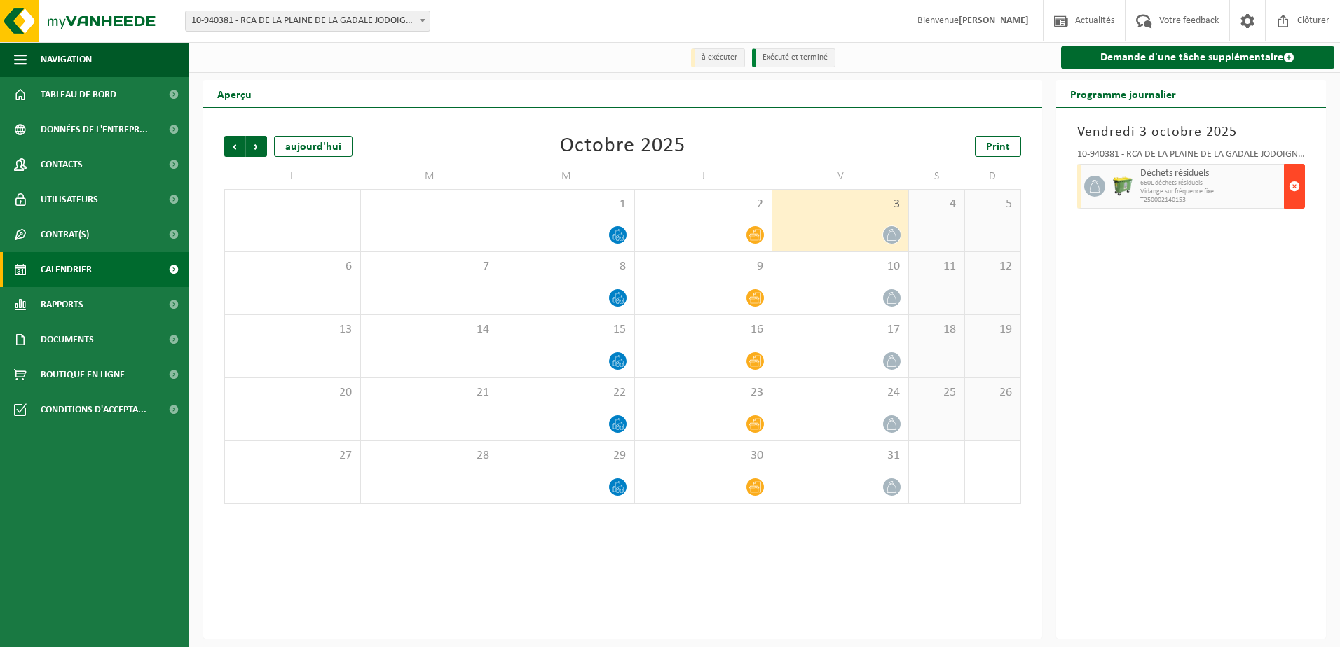
click at [1301, 186] on button "button" at bounding box center [1294, 186] width 21 height 45
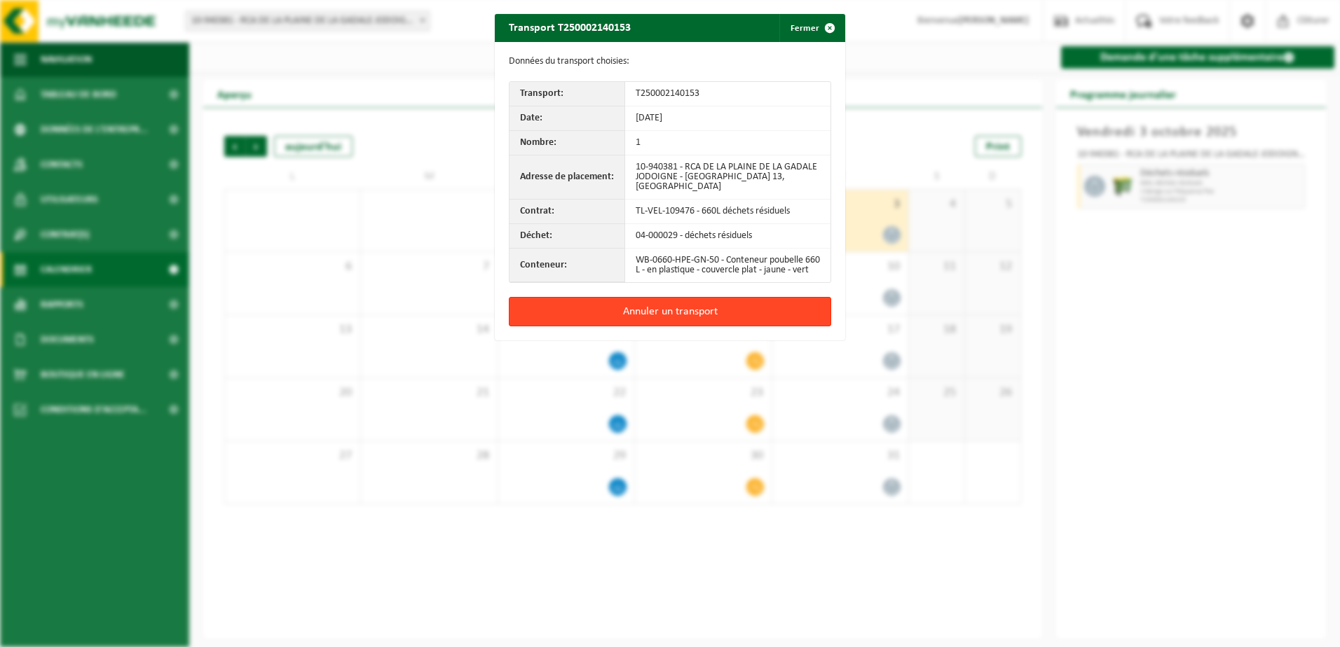
click at [709, 326] on button "Annuler un transport" at bounding box center [670, 311] width 322 height 29
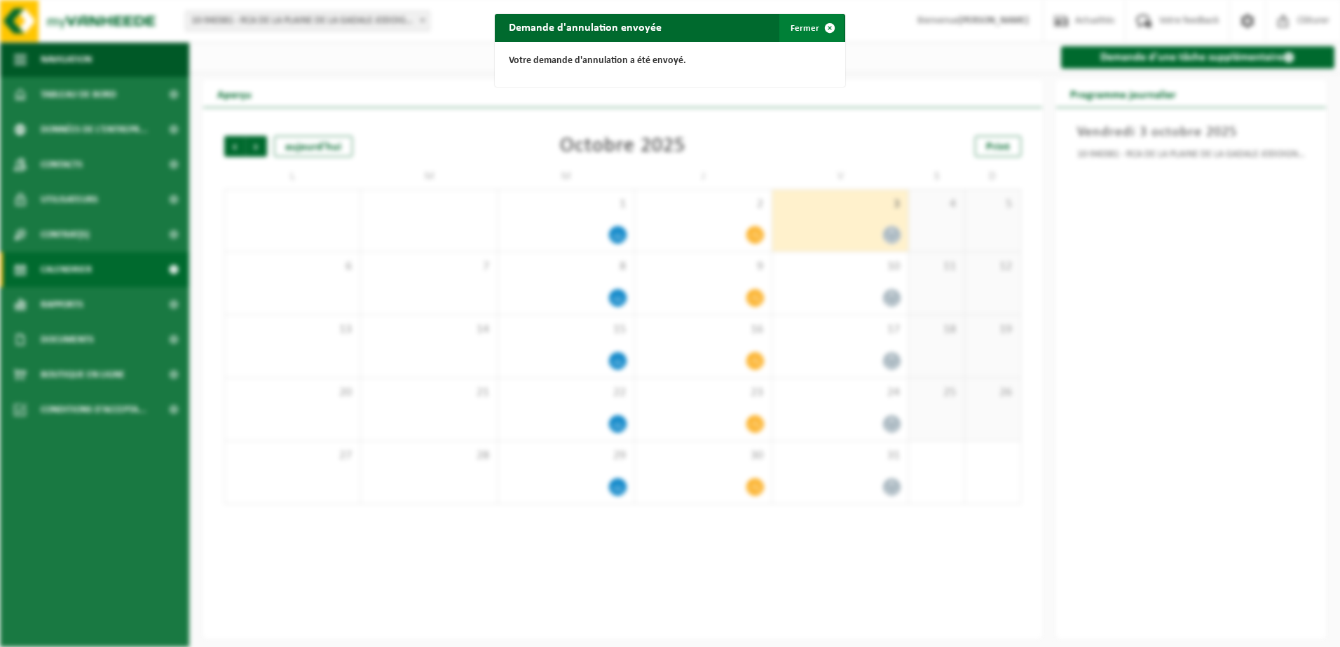
click at [785, 33] on button "Fermer" at bounding box center [811, 28] width 64 height 28
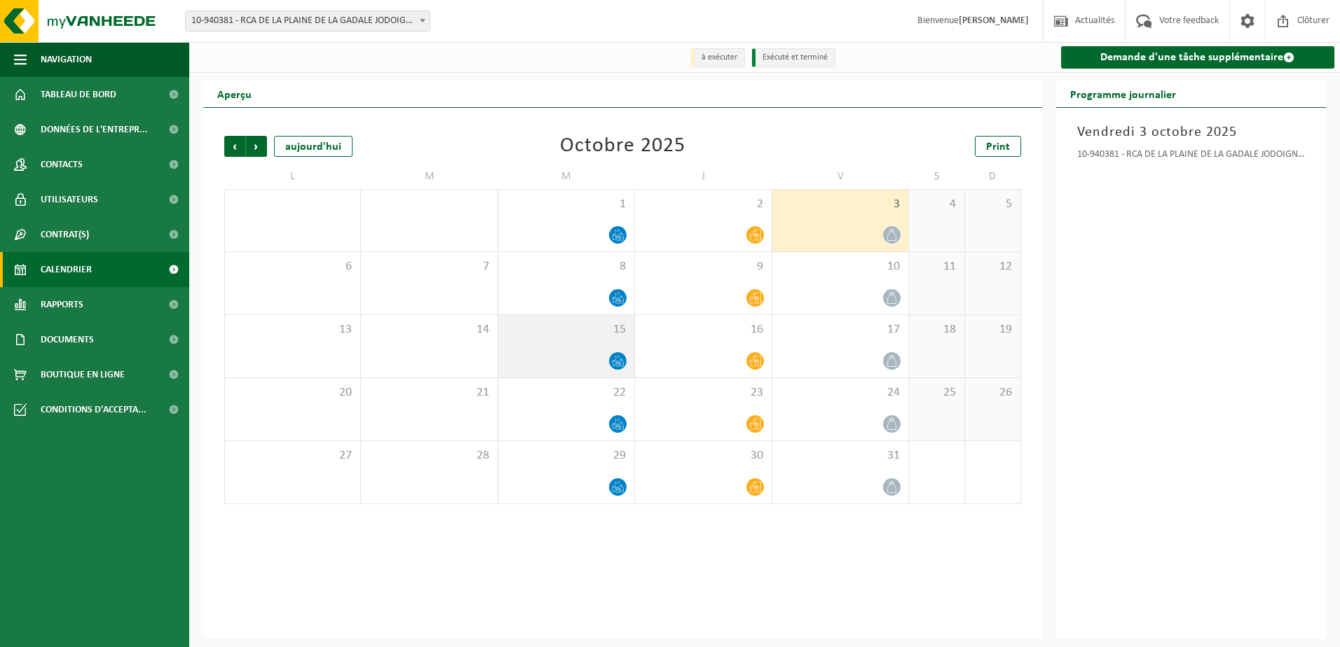
click at [561, 350] on div "15" at bounding box center [566, 346] width 136 height 62
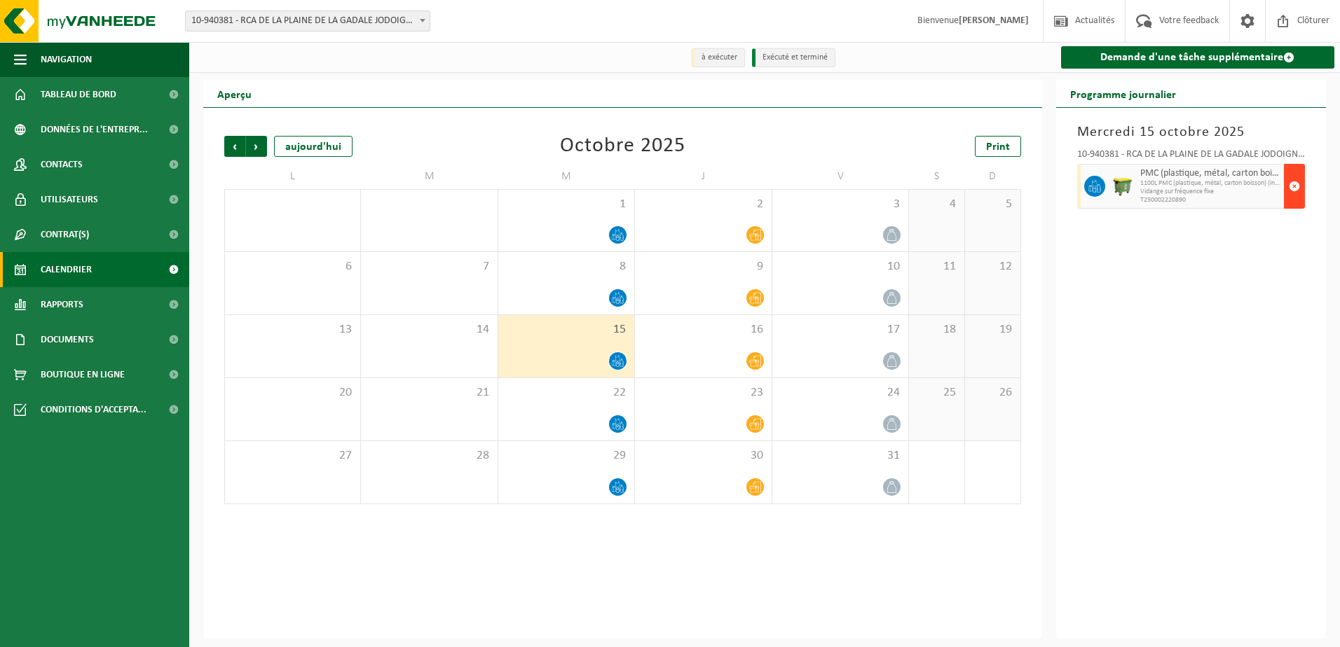
click at [1299, 189] on span "button" at bounding box center [1293, 186] width 11 height 28
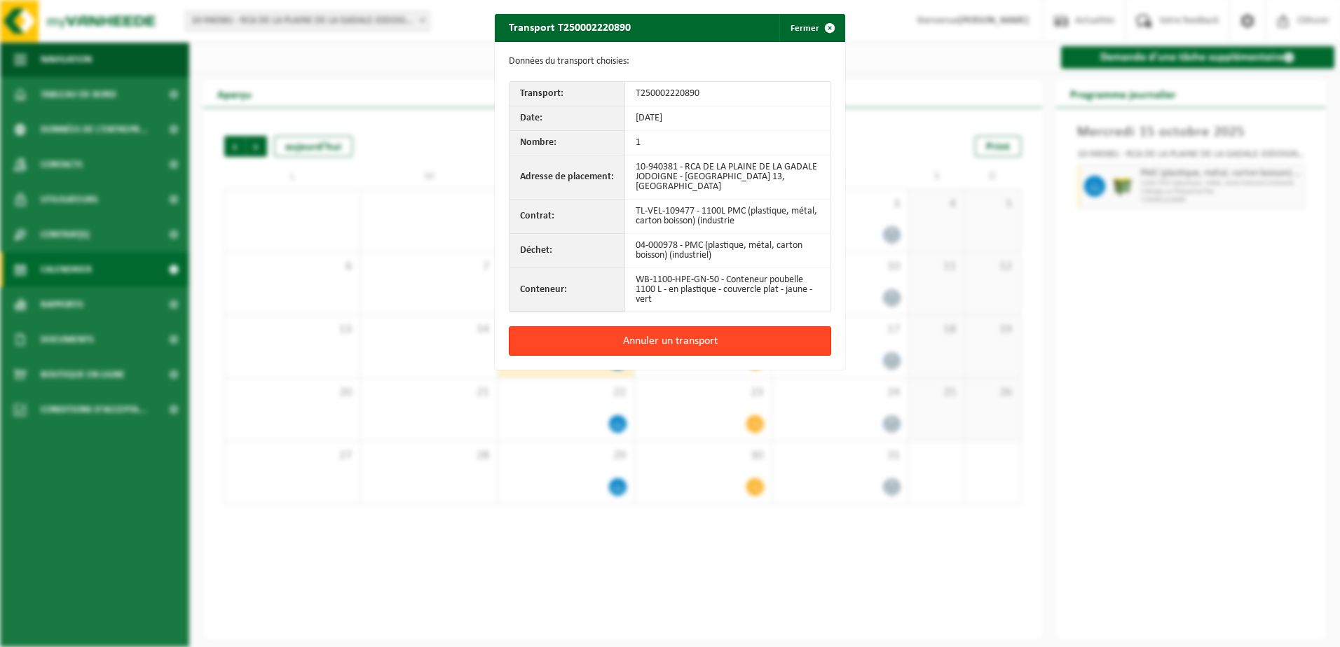
click at [698, 343] on button "Annuler un transport" at bounding box center [670, 340] width 322 height 29
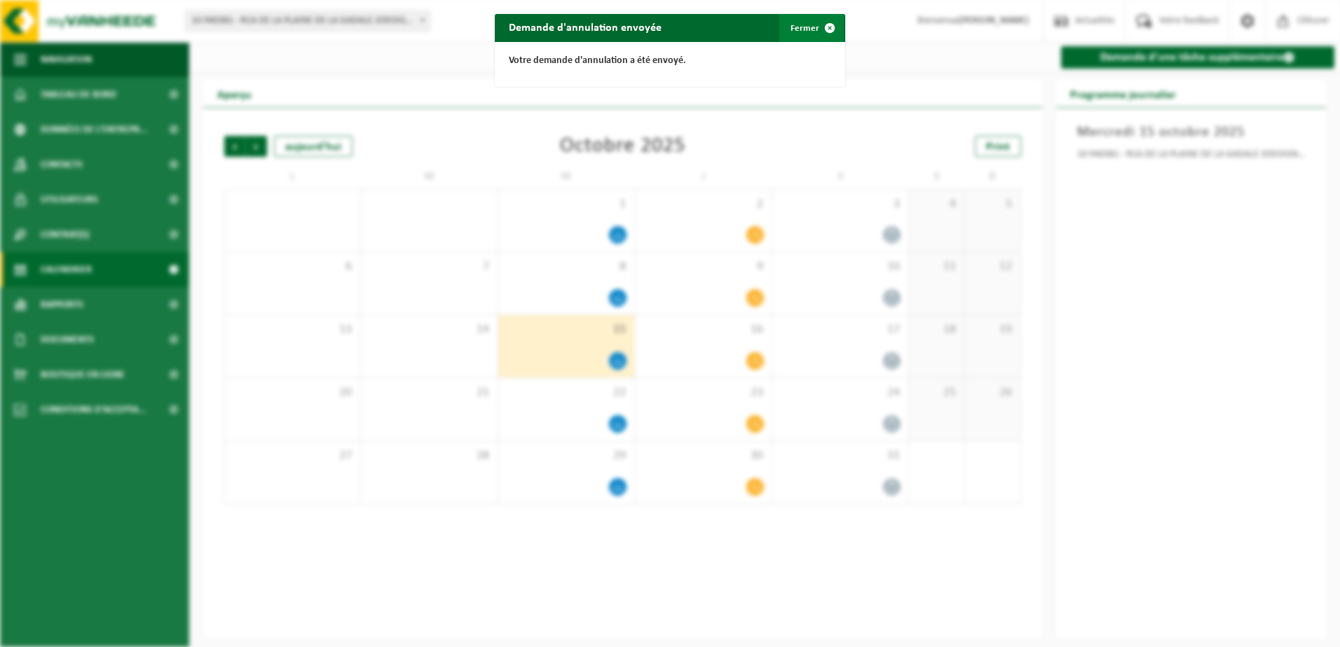
click at [816, 23] on span "button" at bounding box center [830, 28] width 28 height 28
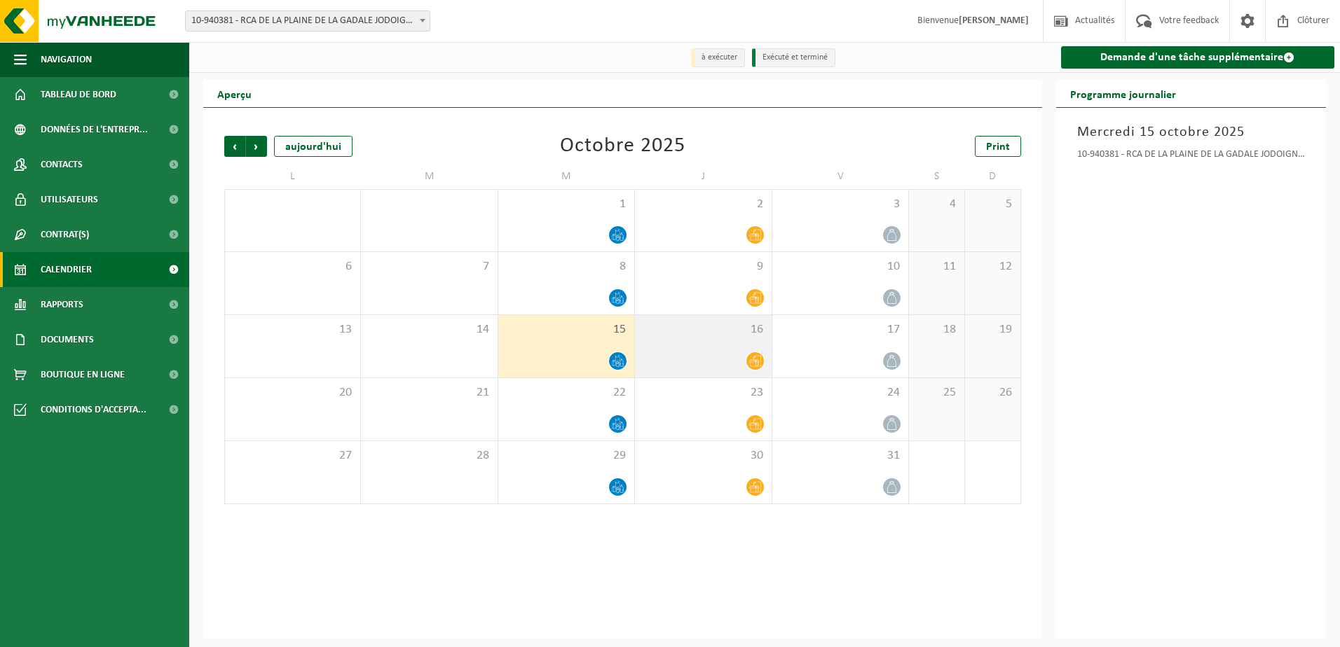
click at [720, 344] on div "16" at bounding box center [703, 346] width 136 height 62
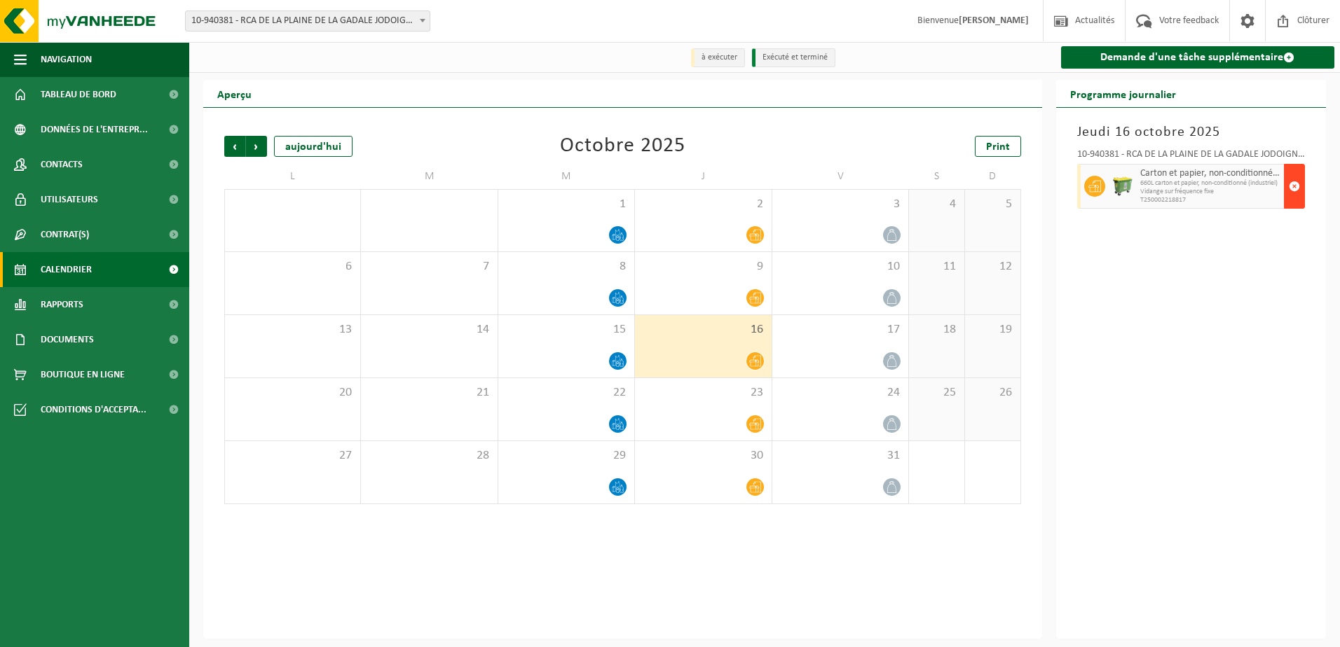
click at [1288, 191] on span "button" at bounding box center [1293, 186] width 11 height 28
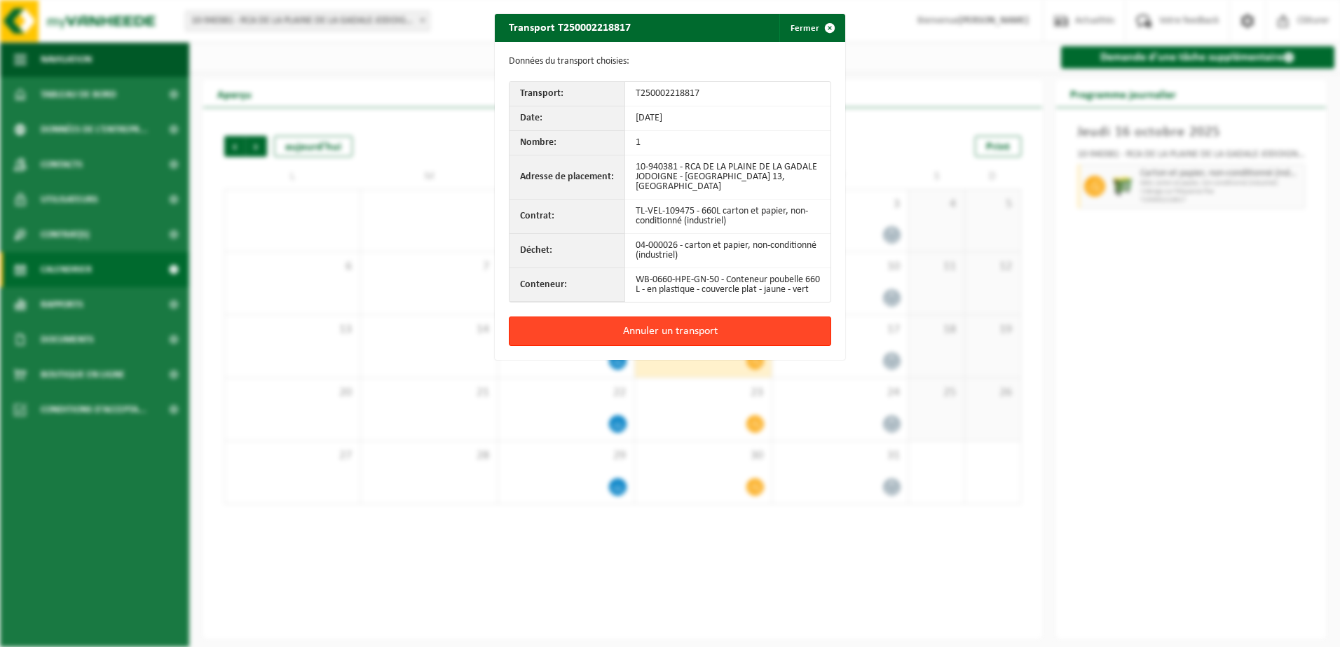
click at [652, 343] on button "Annuler un transport" at bounding box center [670, 331] width 322 height 29
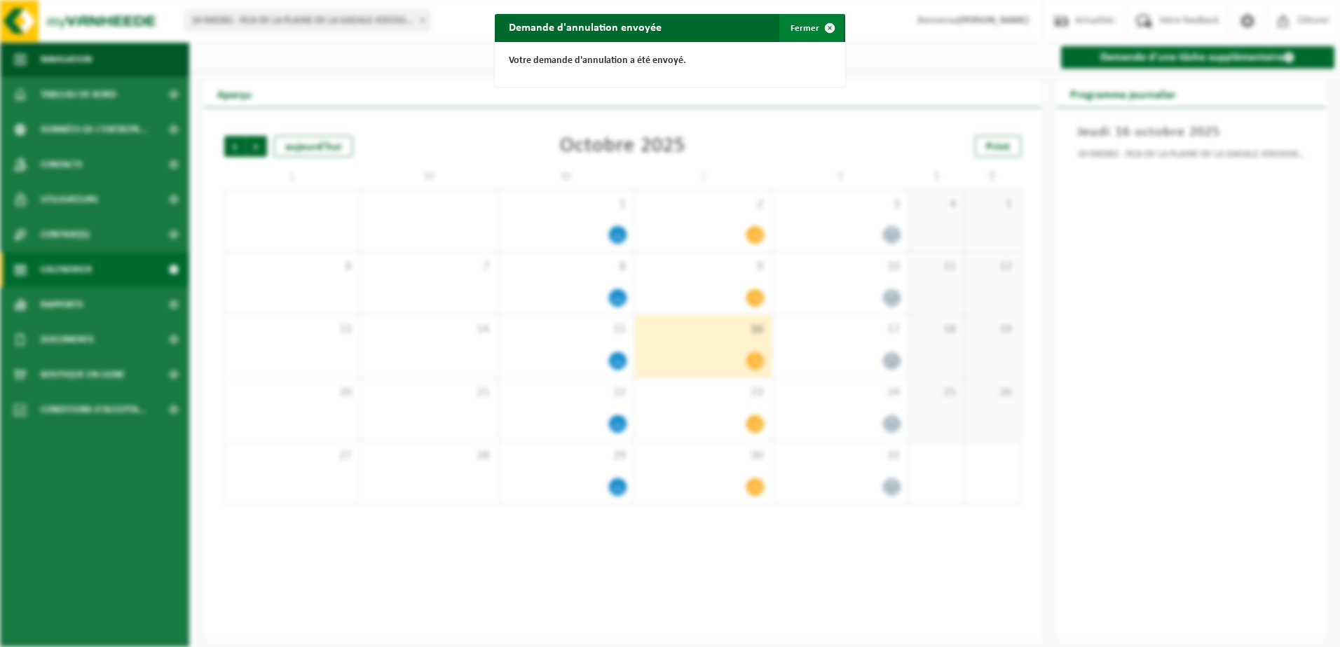
click at [820, 36] on span "button" at bounding box center [830, 28] width 28 height 28
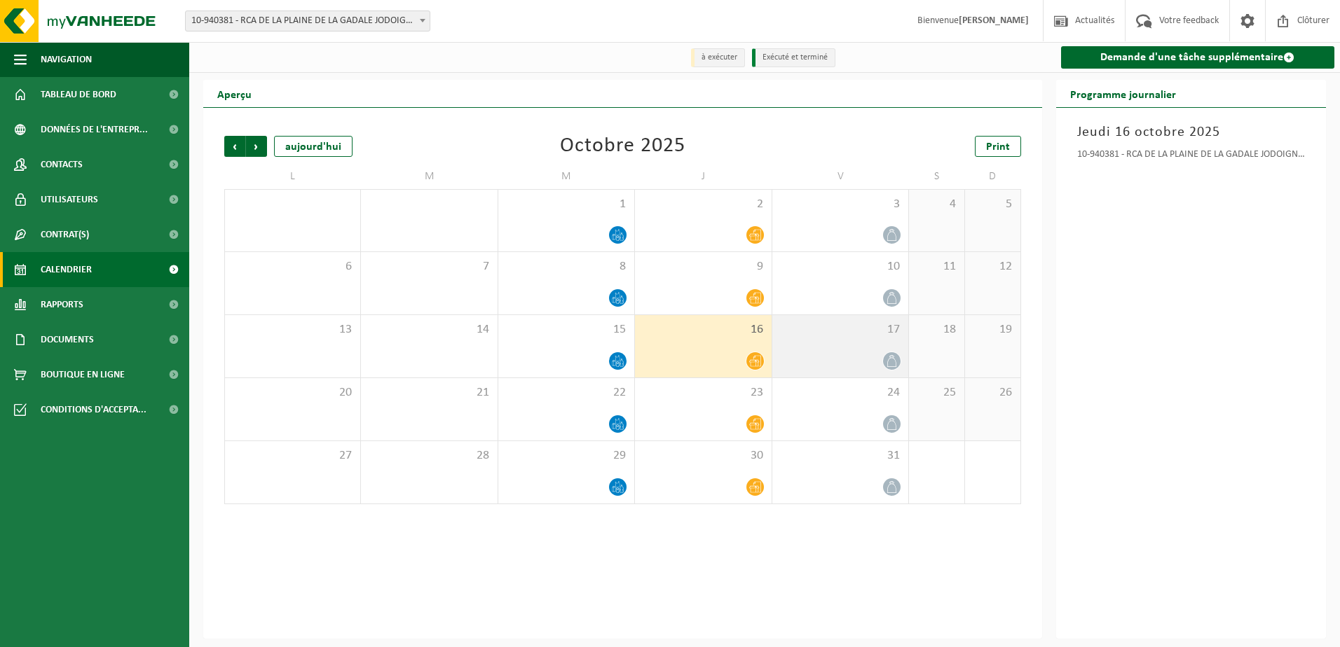
click at [846, 338] on span "17" at bounding box center [840, 329] width 122 height 15
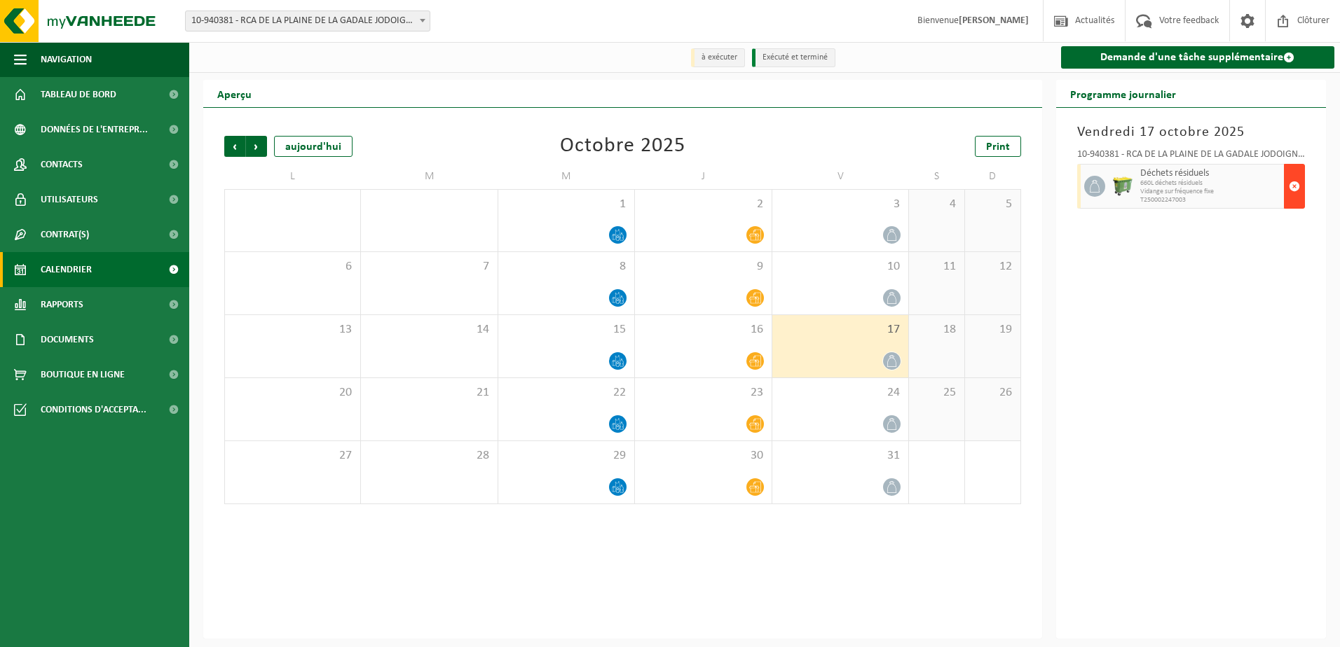
click at [1289, 176] on span "button" at bounding box center [1293, 186] width 11 height 28
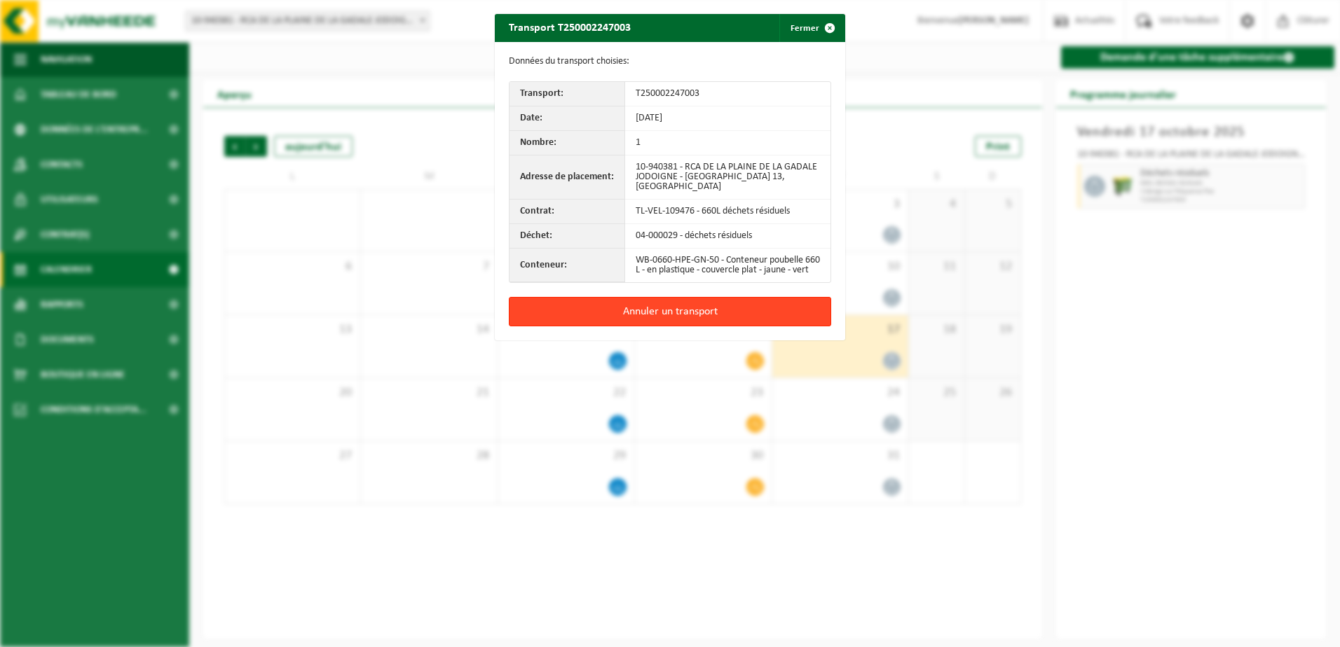
click at [695, 323] on button "Annuler un transport" at bounding box center [670, 311] width 322 height 29
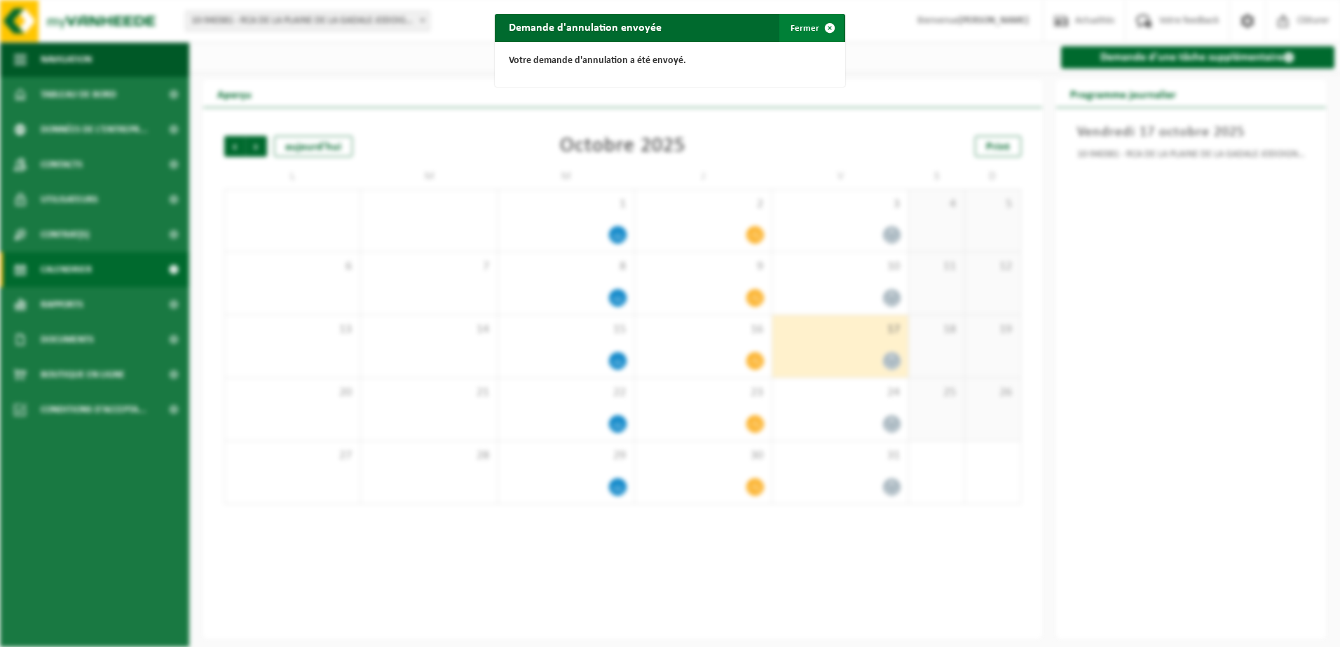
click at [795, 33] on button "Fermer" at bounding box center [811, 28] width 64 height 28
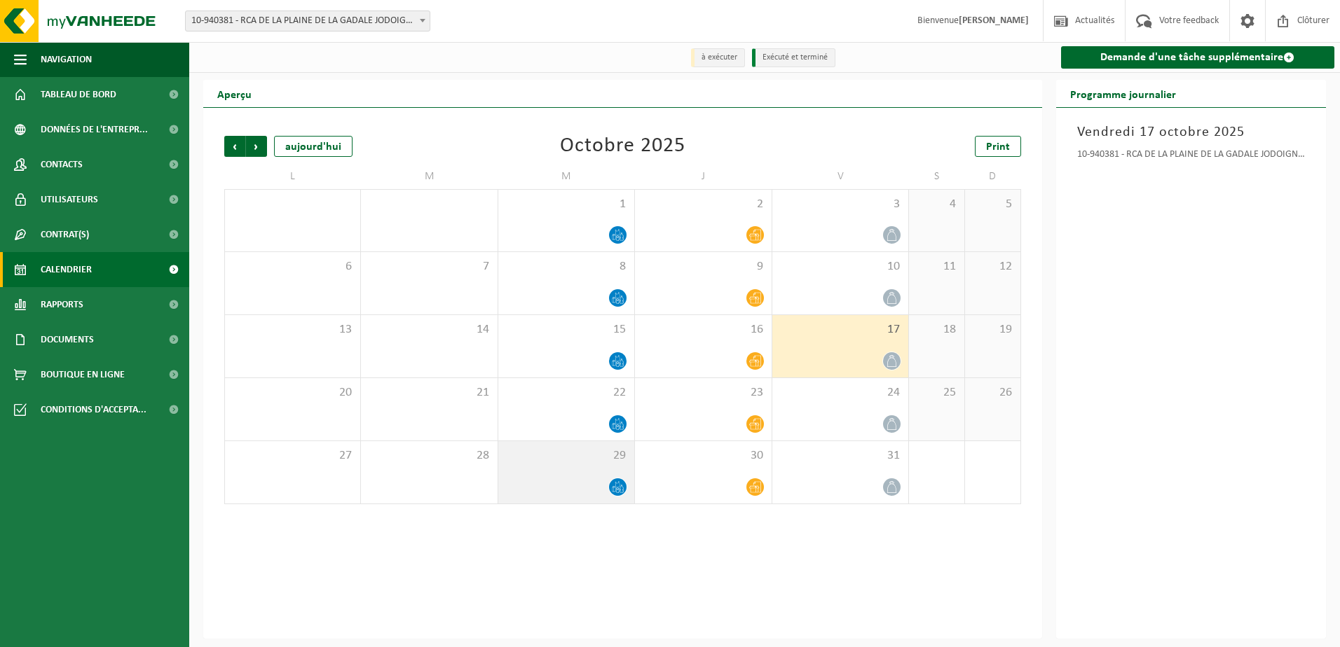
click at [593, 475] on div "29" at bounding box center [566, 472] width 136 height 62
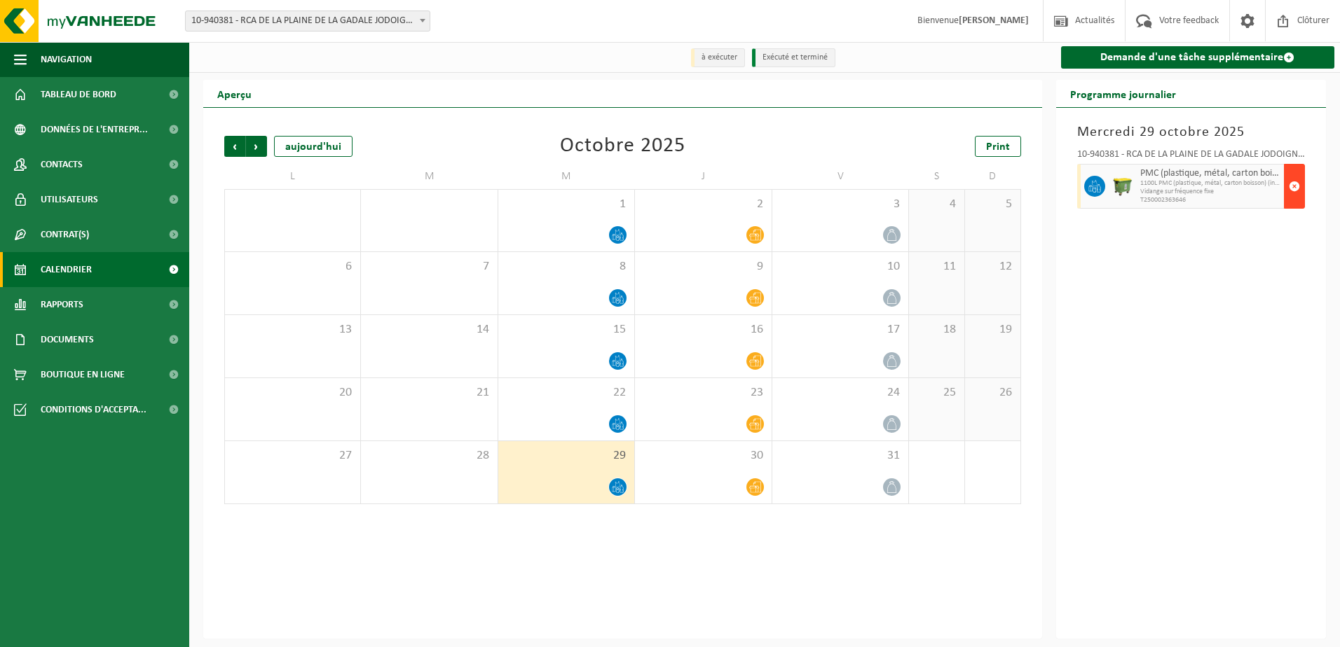
click at [1293, 182] on span "button" at bounding box center [1293, 186] width 11 height 28
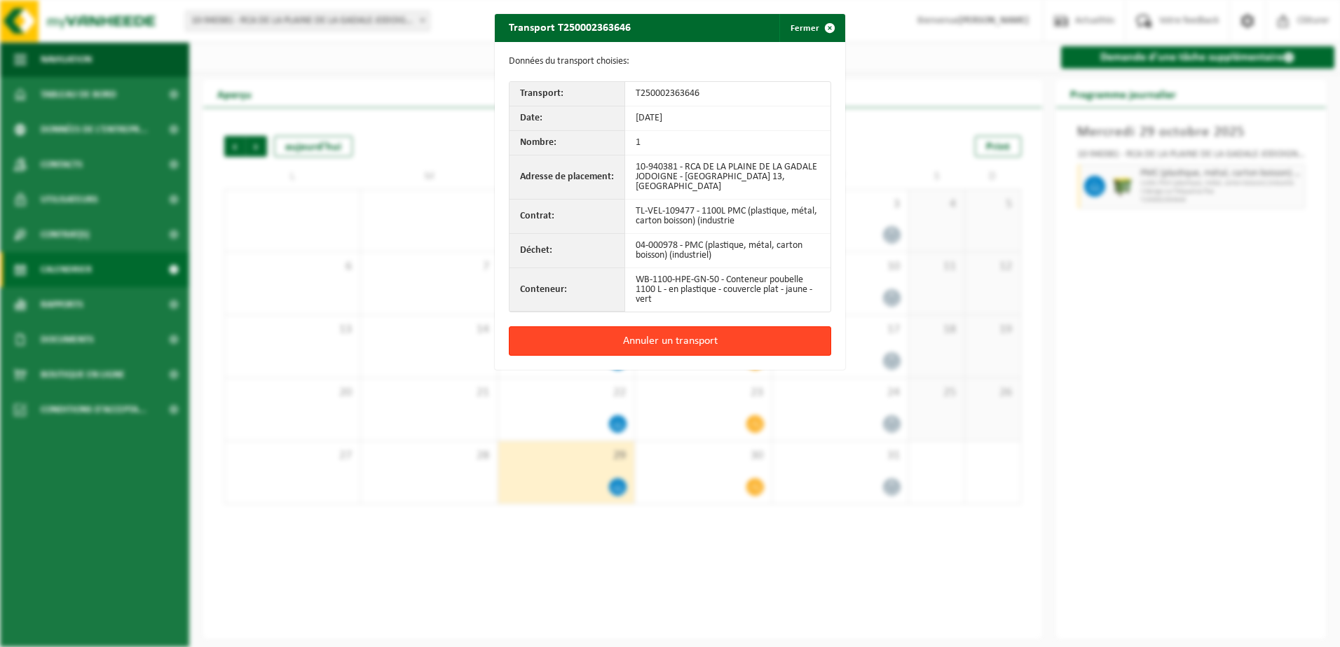
click at [547, 342] on button "Annuler un transport" at bounding box center [670, 340] width 322 height 29
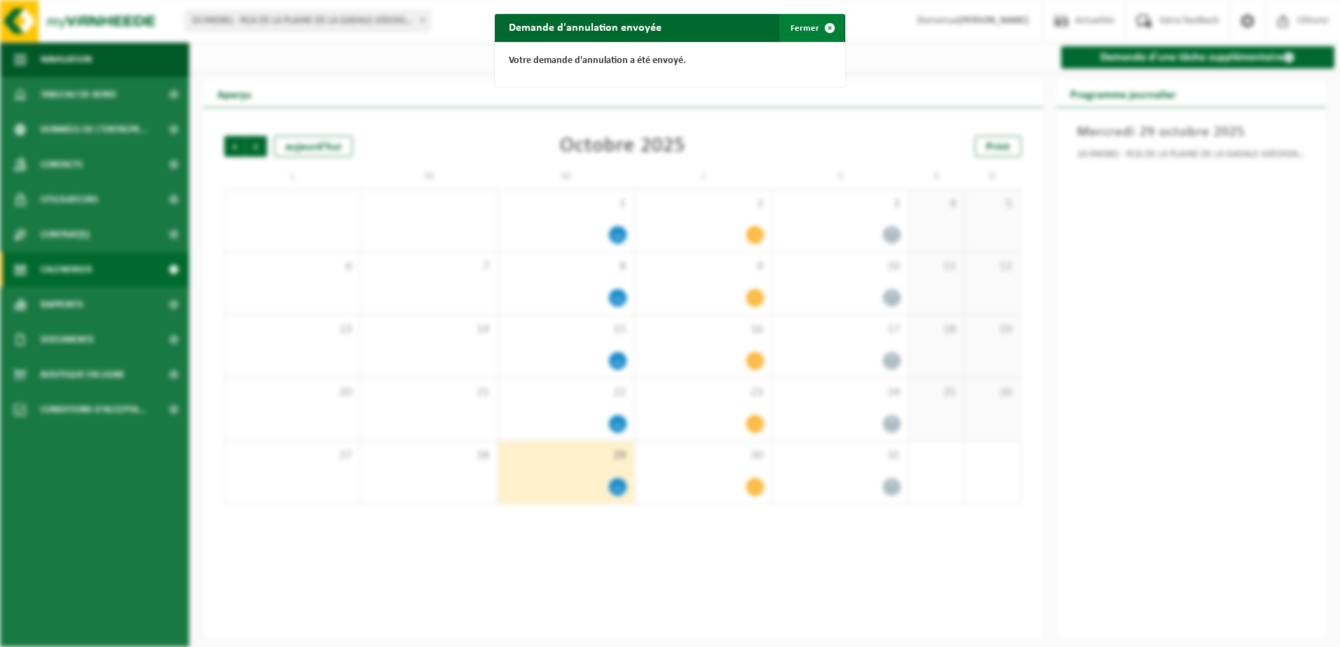
click at [802, 22] on button "Fermer" at bounding box center [811, 28] width 64 height 28
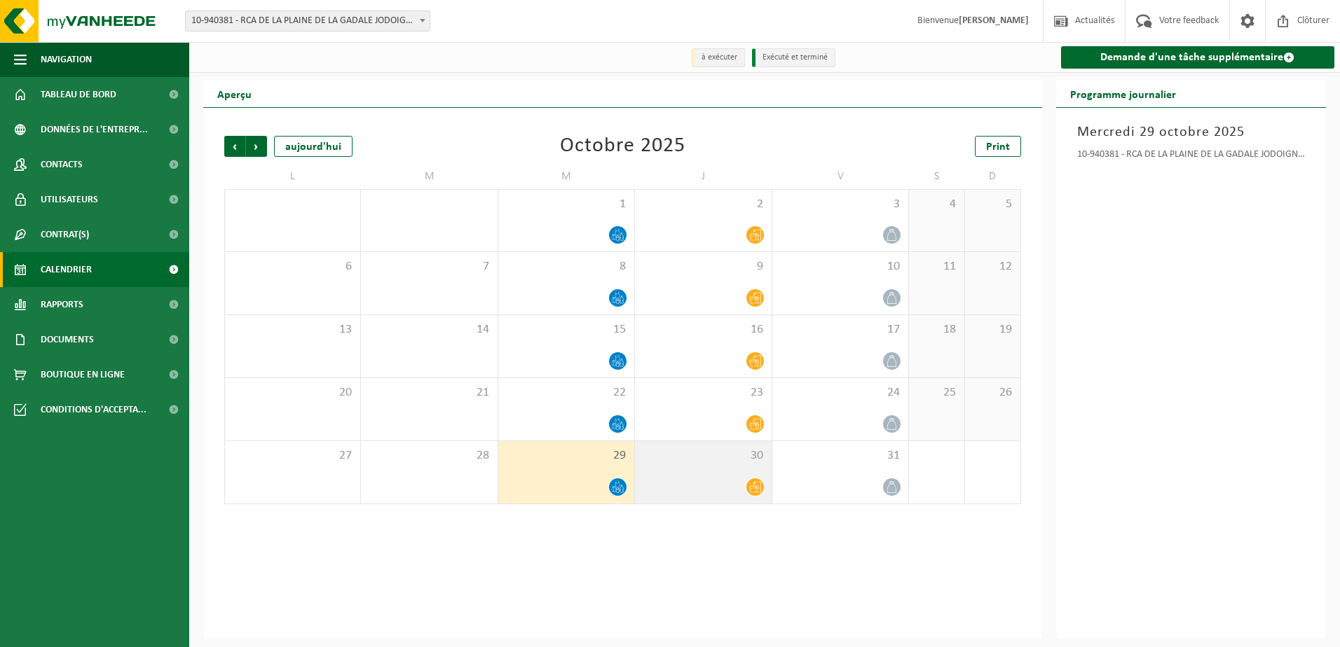
click at [717, 446] on div "30" at bounding box center [703, 472] width 136 height 62
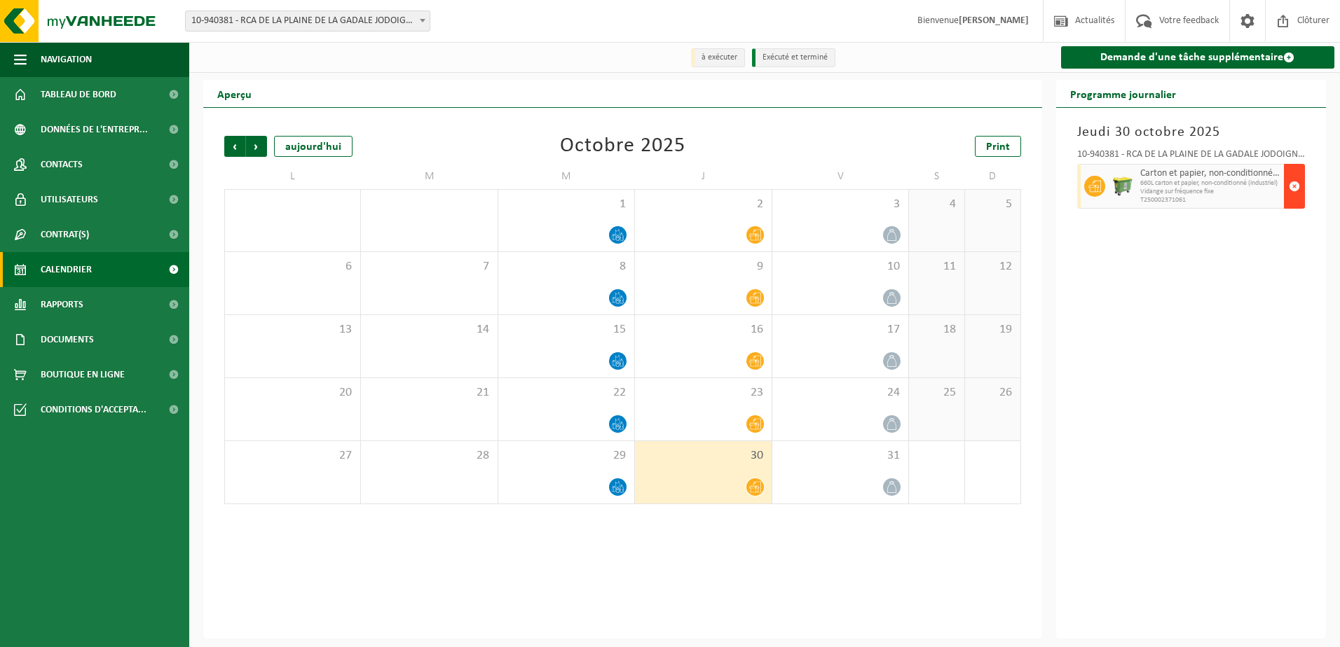
click at [1299, 187] on span "button" at bounding box center [1293, 186] width 11 height 28
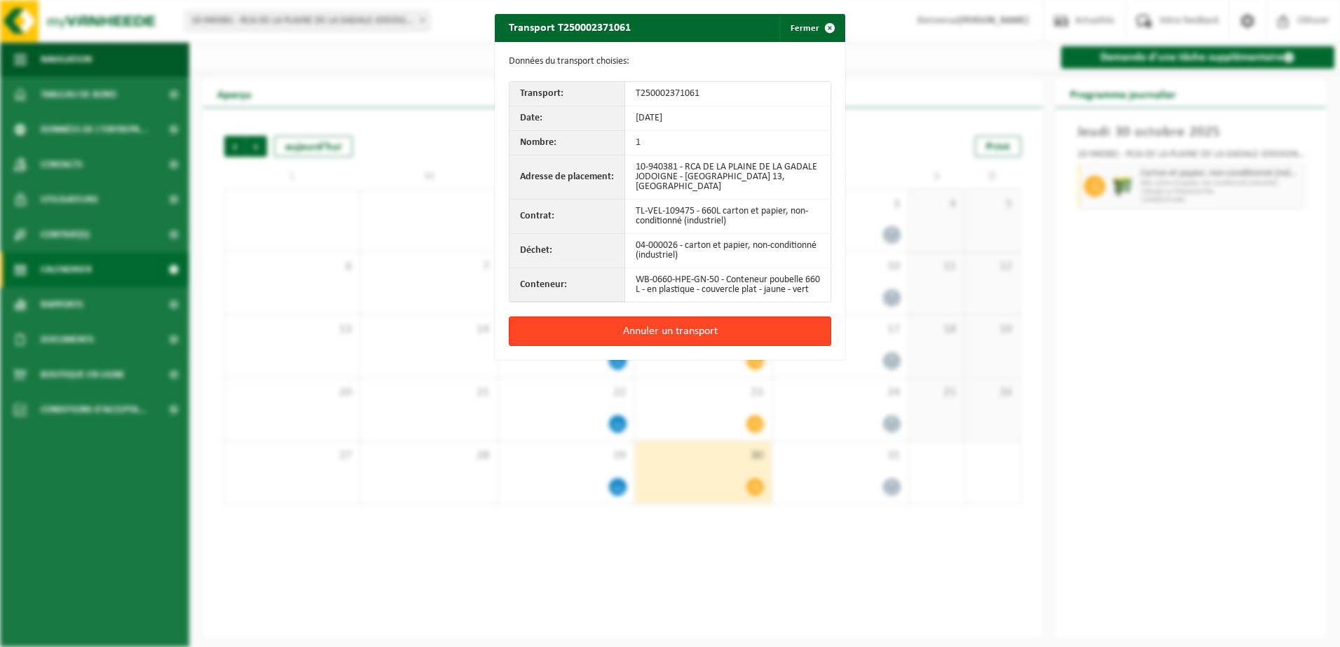
click at [724, 331] on button "Annuler un transport" at bounding box center [670, 331] width 322 height 29
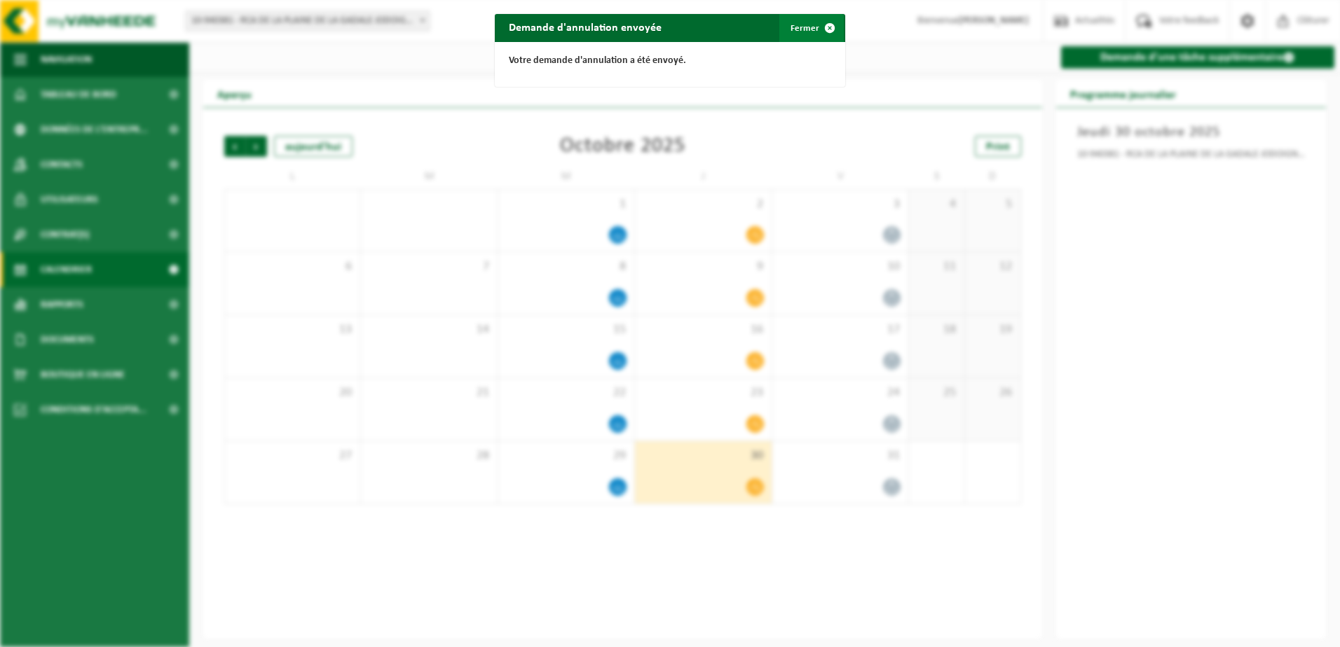
click at [816, 26] on span "button" at bounding box center [830, 28] width 28 height 28
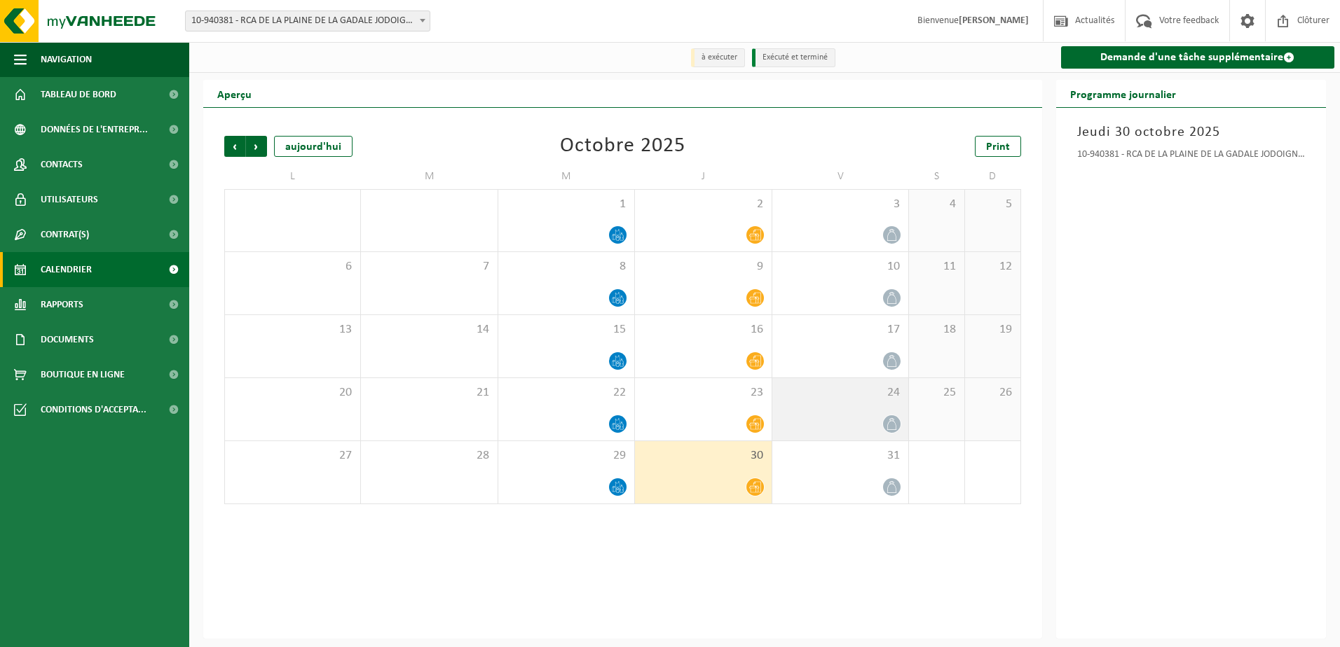
click at [846, 435] on div "24" at bounding box center [840, 409] width 136 height 62
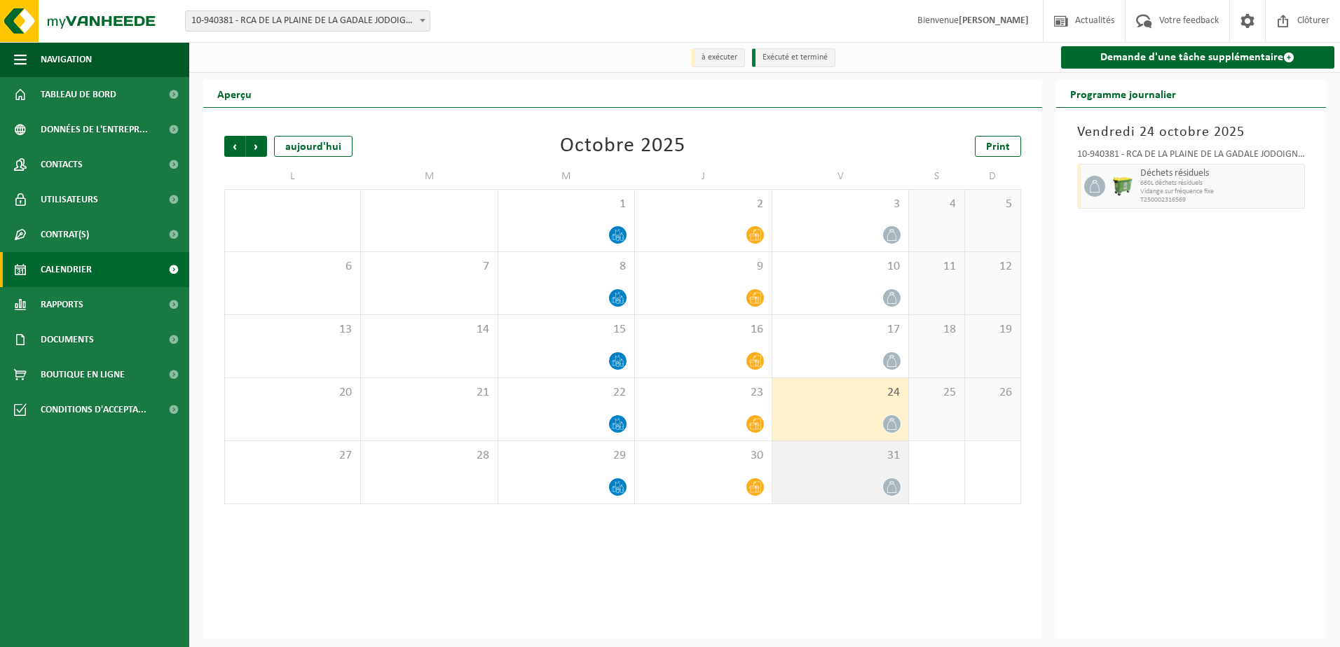
drag, startPoint x: 846, startPoint y: 435, endPoint x: 846, endPoint y: 448, distance: 12.6
click at [846, 448] on div "31" at bounding box center [840, 472] width 136 height 62
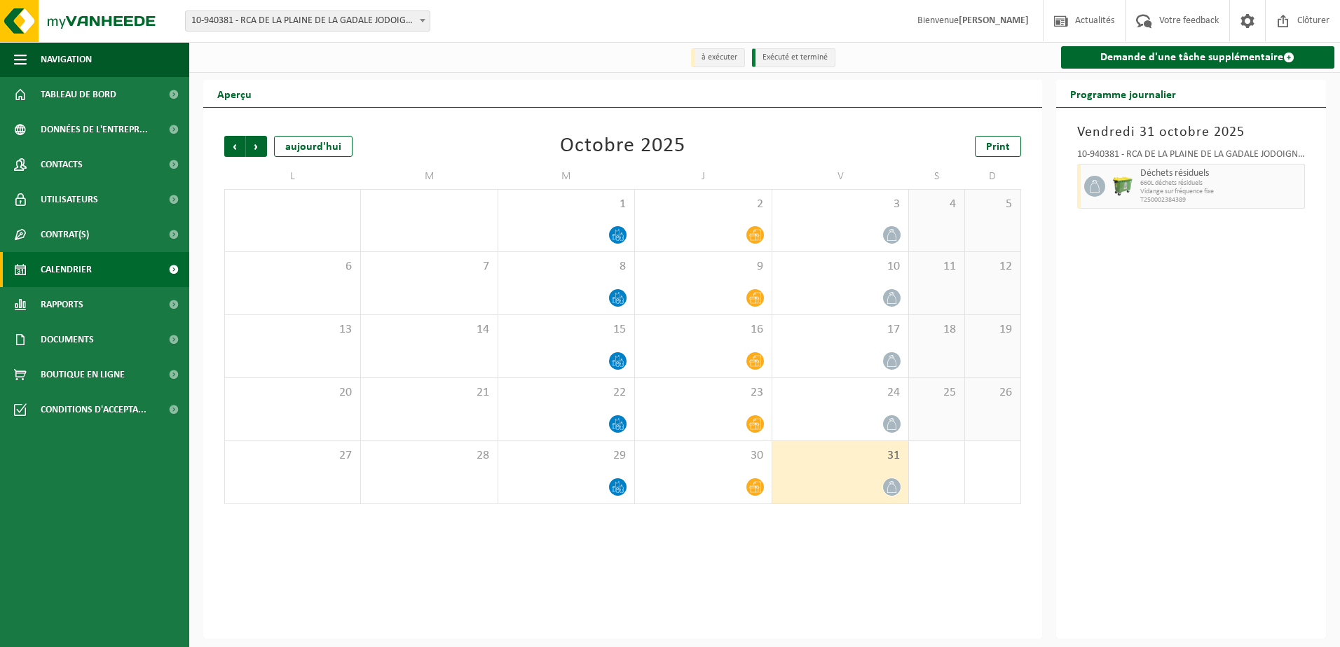
click at [842, 457] on span "31" at bounding box center [840, 455] width 122 height 15
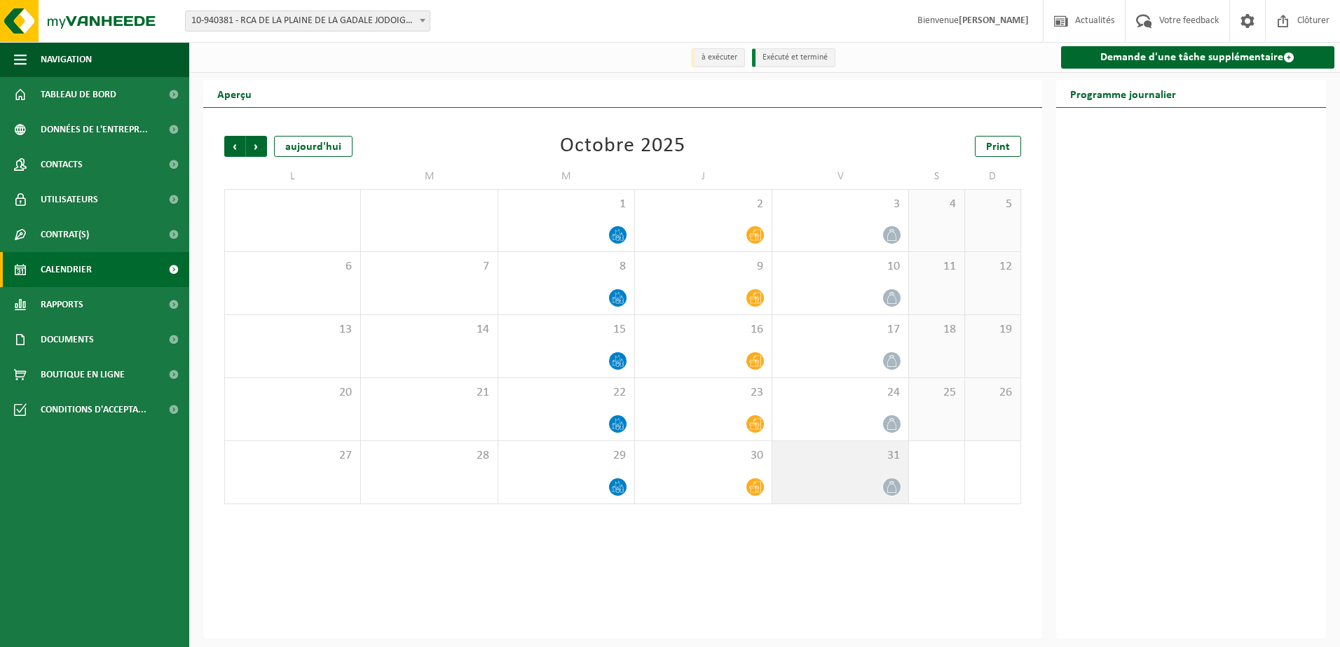
drag, startPoint x: 789, startPoint y: 460, endPoint x: 799, endPoint y: 456, distance: 10.4
click at [790, 460] on span "31" at bounding box center [840, 455] width 122 height 15
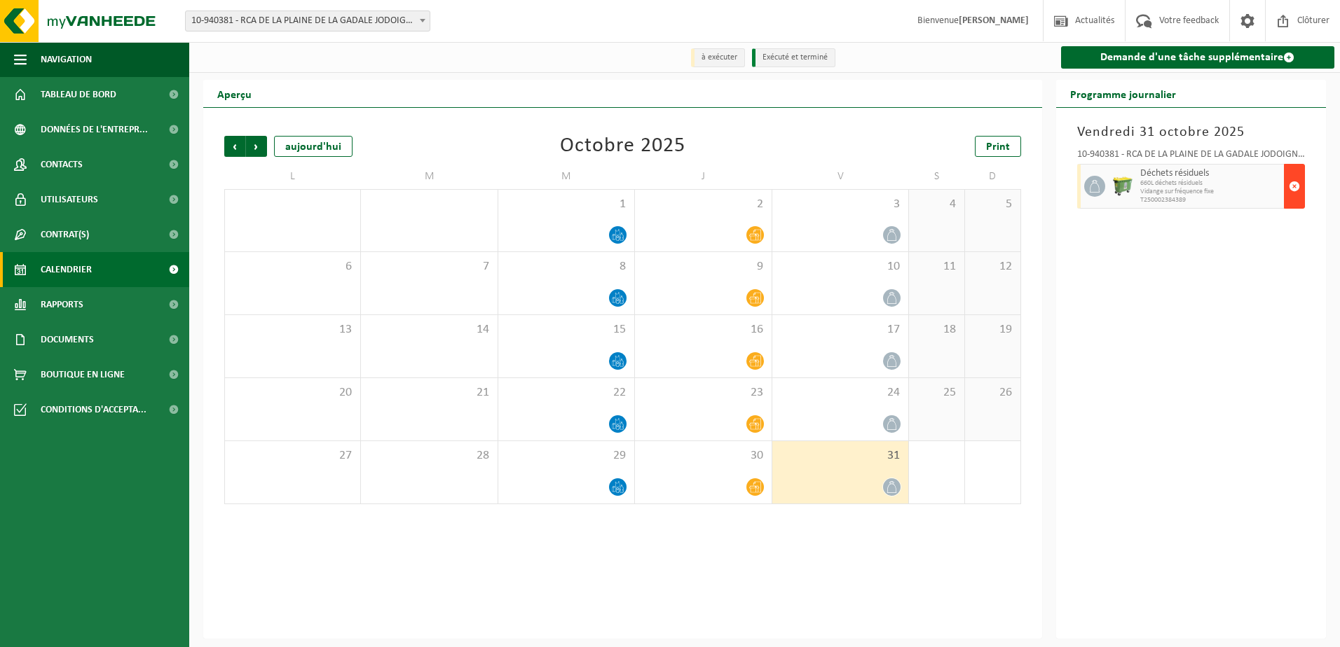
click at [1293, 181] on span "button" at bounding box center [1293, 186] width 11 height 28
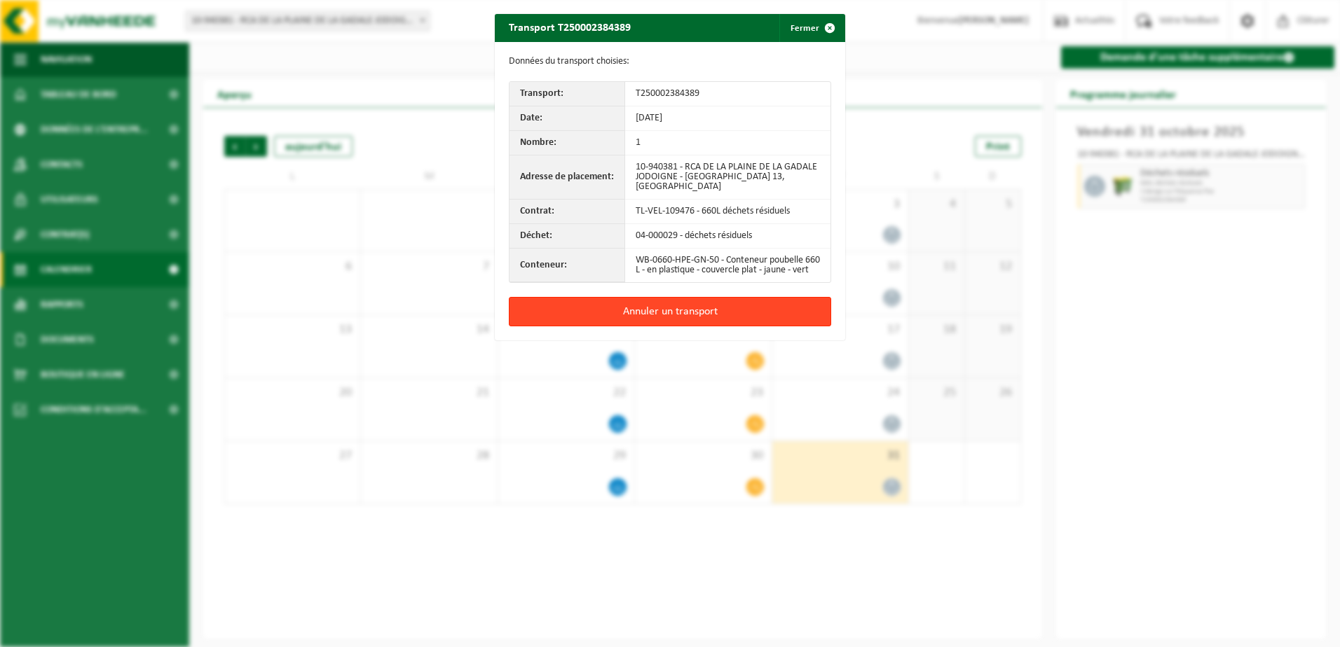
click at [688, 323] on button "Annuler un transport" at bounding box center [670, 311] width 322 height 29
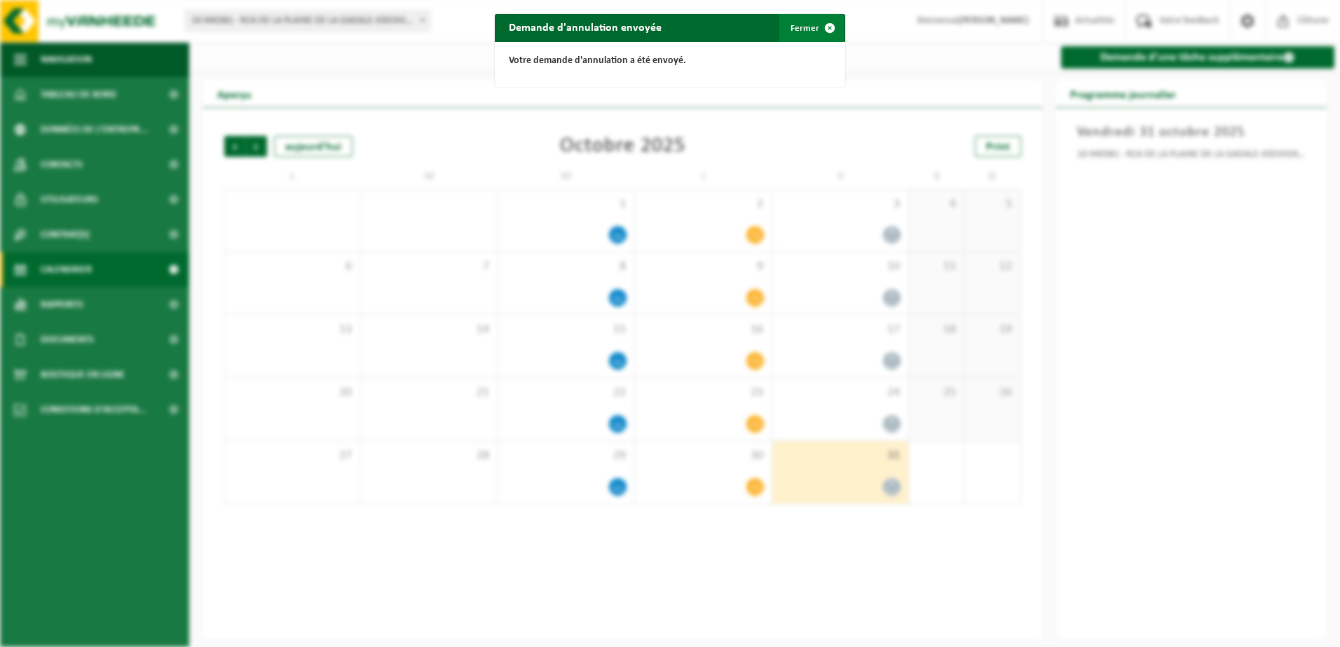
click at [804, 27] on button "Fermer" at bounding box center [811, 28] width 64 height 28
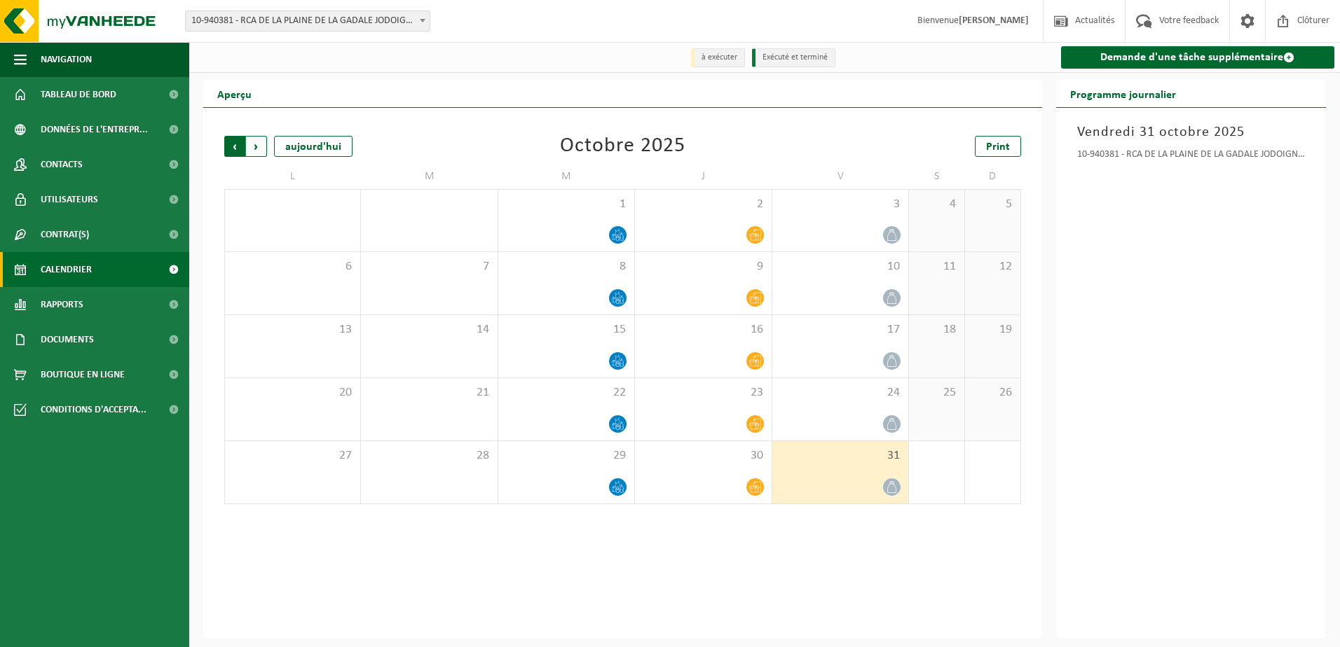
click at [250, 150] on span "Suivant" at bounding box center [256, 146] width 21 height 21
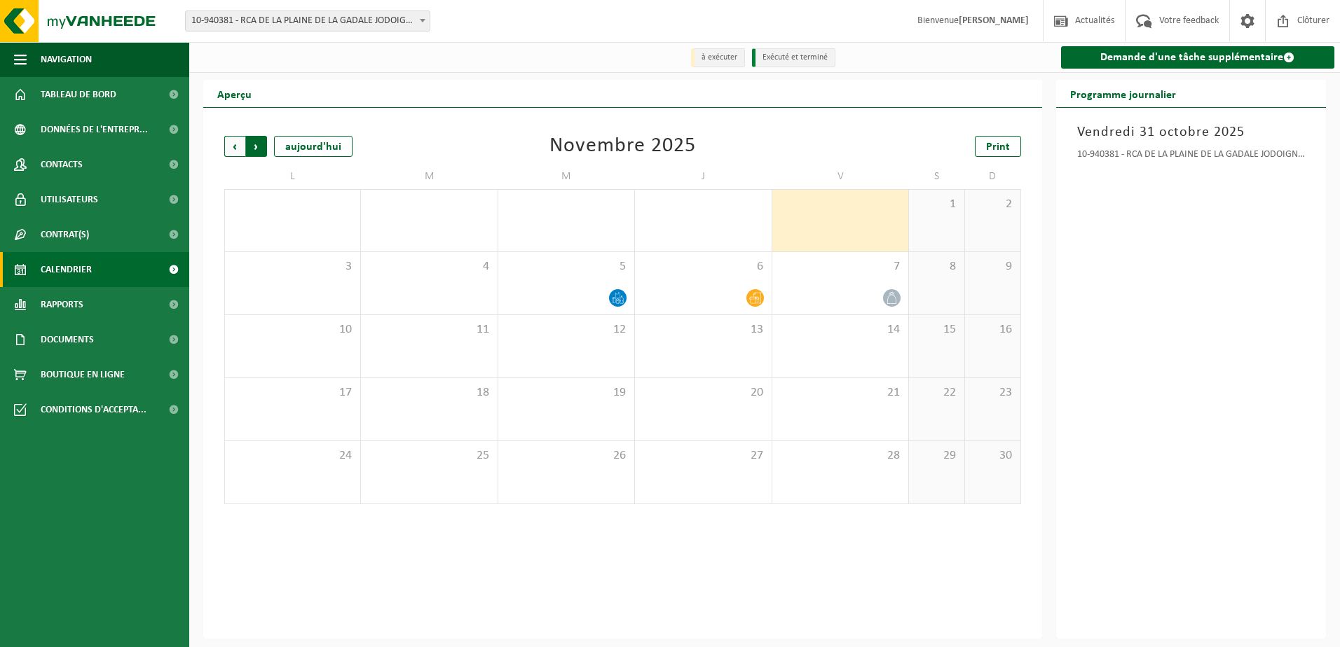
click at [242, 151] on span "Précédent" at bounding box center [234, 146] width 21 height 21
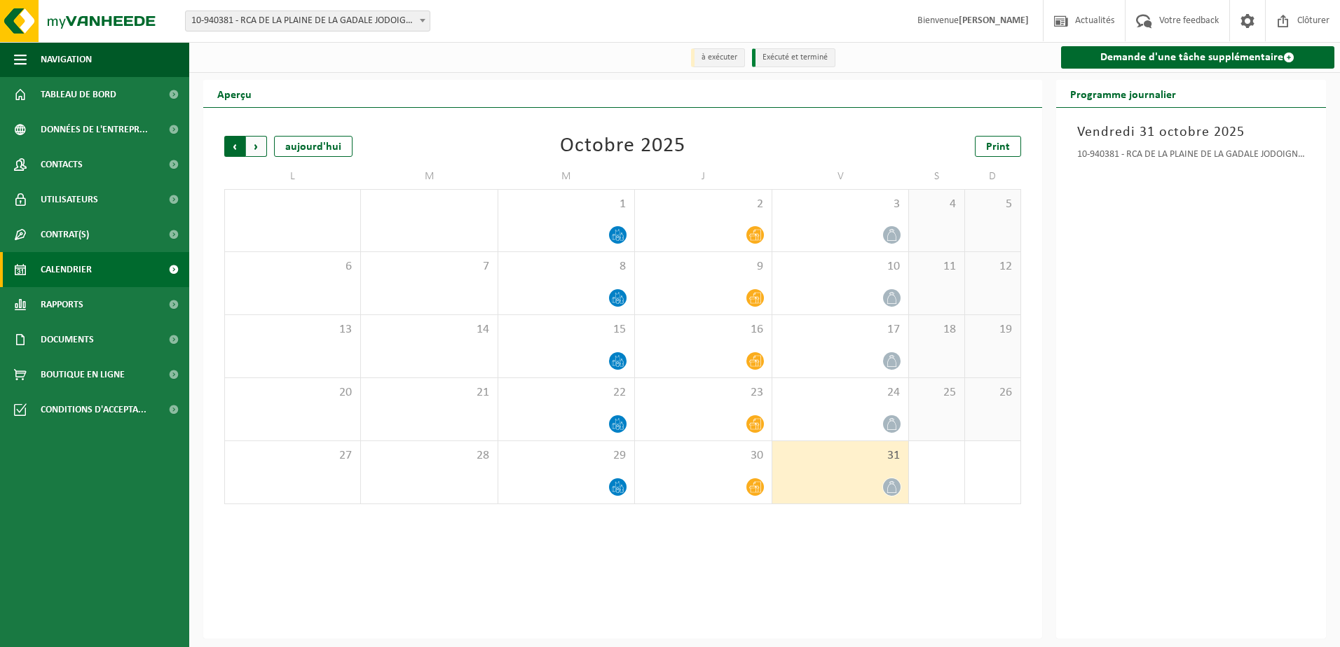
click at [262, 150] on span "Suivant" at bounding box center [256, 146] width 21 height 21
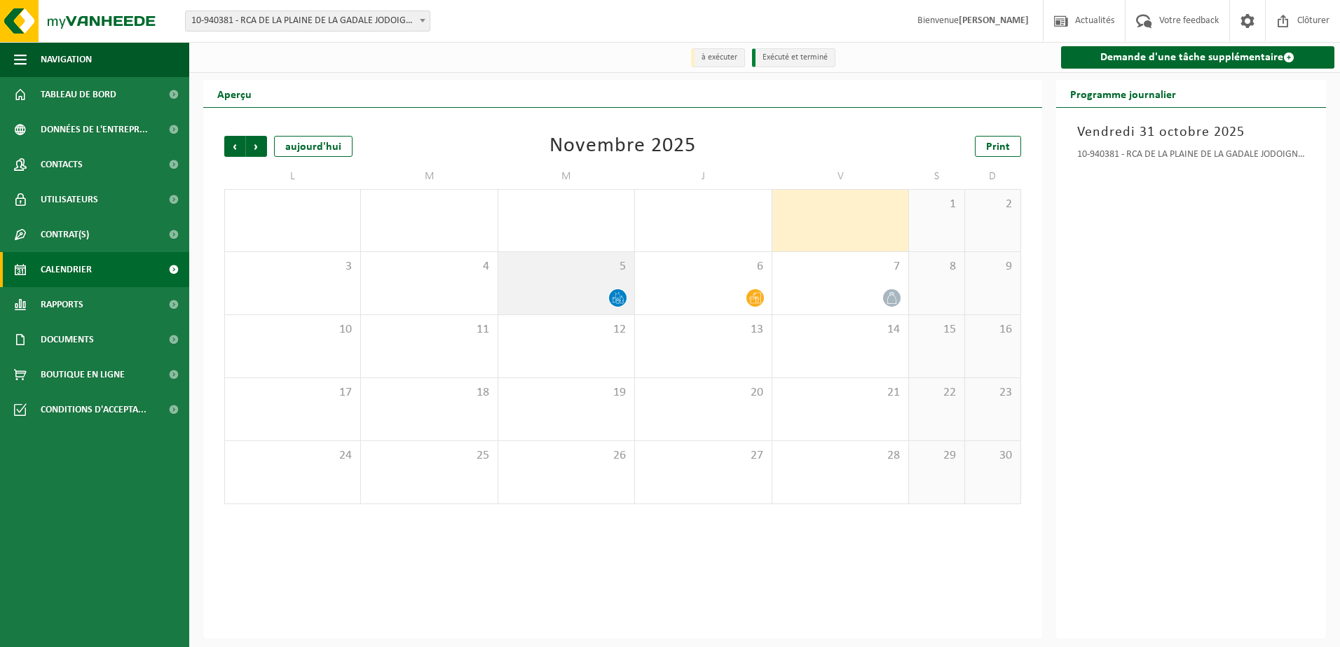
click at [560, 287] on div "5" at bounding box center [566, 283] width 136 height 62
